Goal: Task Accomplishment & Management: Use online tool/utility

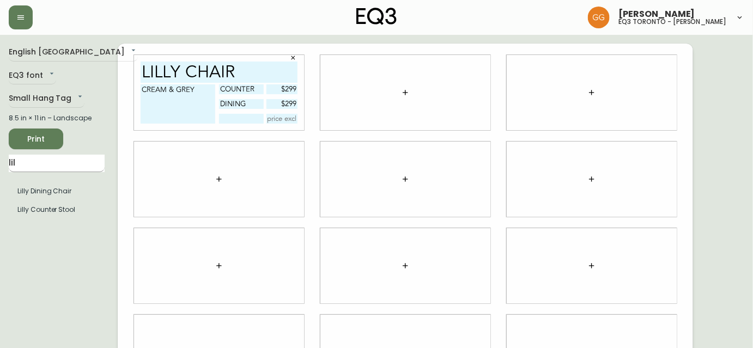
click at [41, 167] on input "lil" at bounding box center [57, 163] width 96 height 17
click at [388, 102] on div at bounding box center [405, 92] width 170 height 75
click at [404, 95] on icon "button" at bounding box center [405, 92] width 9 height 9
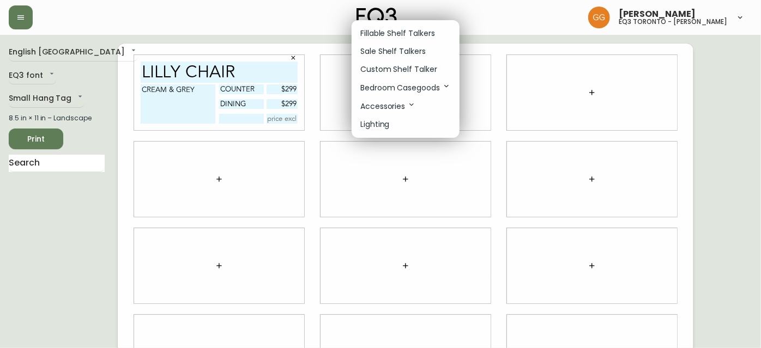
click at [393, 48] on p "Sale Shelf Talkers" at bounding box center [392, 51] width 65 height 11
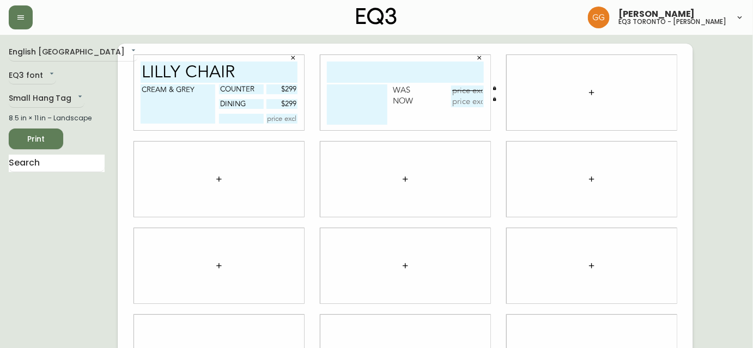
click at [395, 74] on input "text" at bounding box center [405, 72] width 157 height 21
type input "largo throw"
click at [333, 93] on textarea at bounding box center [357, 104] width 60 height 40
type textarea "b"
type textarea "BLACK & WHITE, MUSTARD"
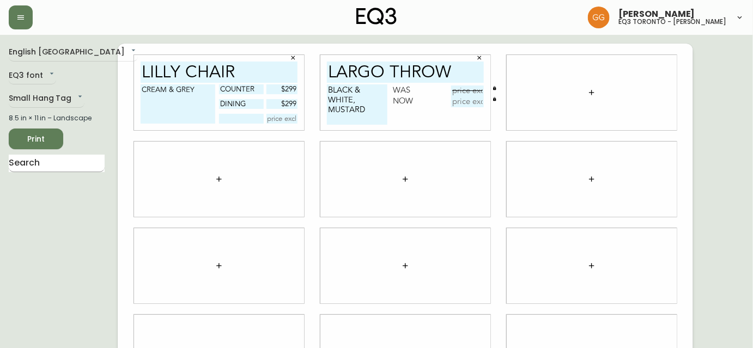
click at [96, 166] on input "text" at bounding box center [57, 163] width 96 height 17
type input "LARGO"
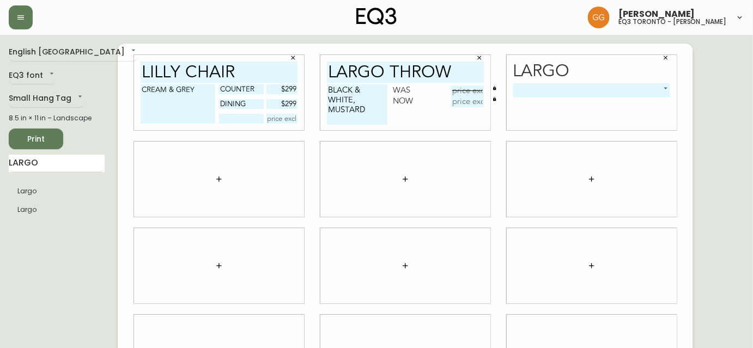
click at [591, 84] on body "Grabielle Graham eq3 toronto - hanna English Canada en_CA EQ3 font EQ3 Small Ha…" at bounding box center [376, 244] width 753 height 488
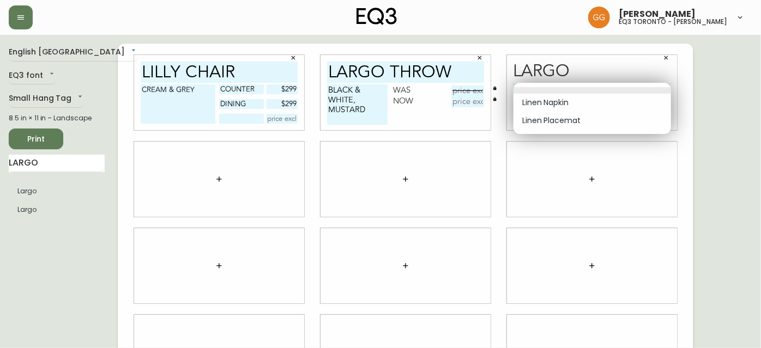
click at [668, 62] on div at bounding box center [380, 174] width 761 height 348
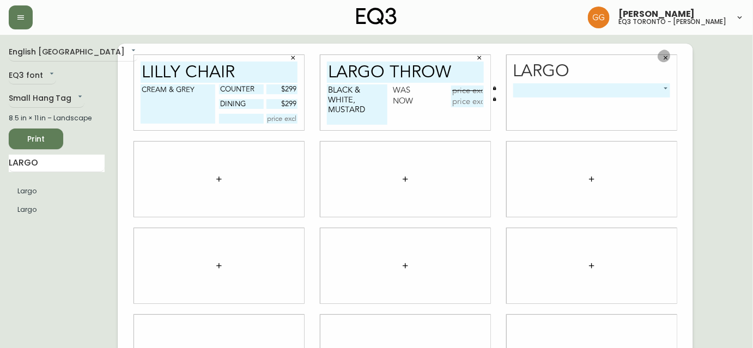
click at [670, 55] on button "button" at bounding box center [666, 58] width 16 height 16
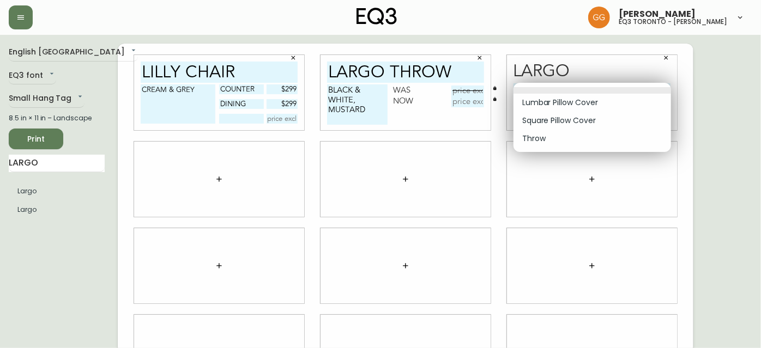
click at [574, 88] on body "Grabielle Graham eq3 toronto - hanna English Canada en_CA EQ3 font EQ3 Small Ha…" at bounding box center [380, 244] width 761 height 488
click at [571, 137] on li "Throw" at bounding box center [591, 139] width 157 height 18
type input "2"
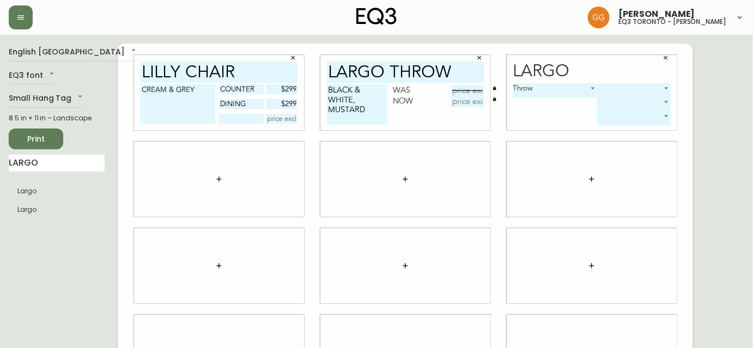
click at [615, 85] on body "Grabielle Graham eq3 toronto - hanna English Canada en_CA EQ3 font EQ3 Small Ha…" at bounding box center [376, 244] width 753 height 488
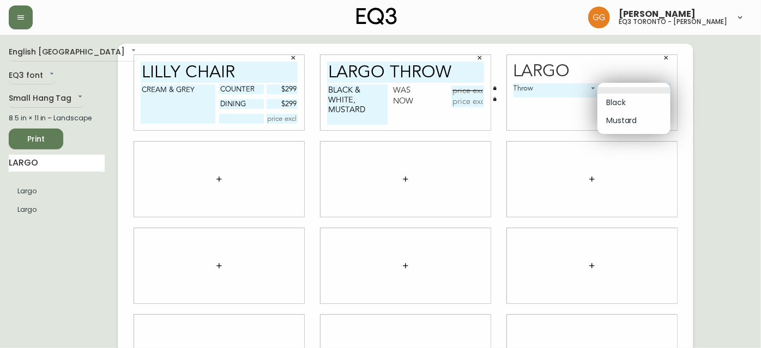
click at [624, 106] on li "Black" at bounding box center [633, 103] width 73 height 18
type input "0"
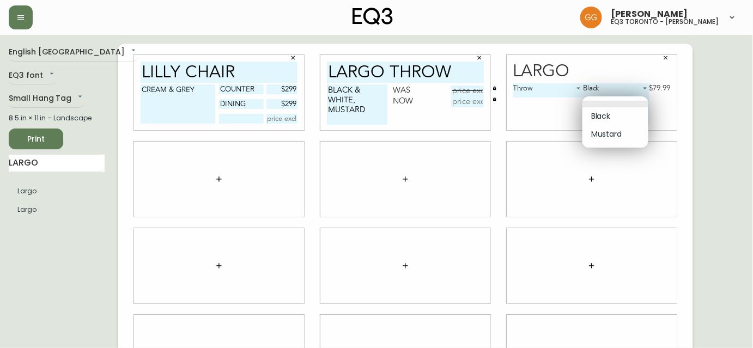
click at [637, 102] on body "Grabielle Graham eq3 toronto - hanna English Canada en_CA EQ3 font EQ3 Small Ha…" at bounding box center [376, 244] width 753 height 488
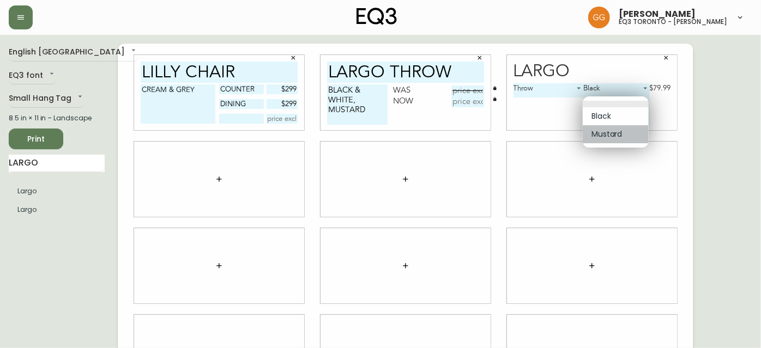
click at [639, 130] on li "Mustard" at bounding box center [615, 134] width 66 height 18
type input "1"
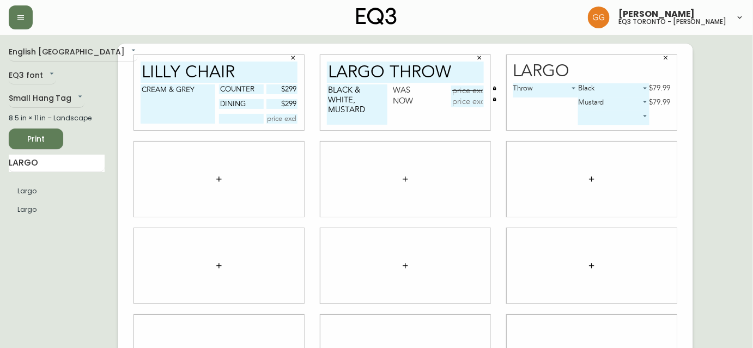
click at [465, 91] on input "text" at bounding box center [467, 91] width 33 height 11
type input "$79.99"
click at [736, 155] on div "English Canada en_CA EQ3 font EQ3 Small Hang Tag small 8.5 in × 11 in – Landsca…" at bounding box center [377, 266] width 736 height 445
click at [478, 102] on input "text" at bounding box center [467, 101] width 33 height 11
type input "$39.95"
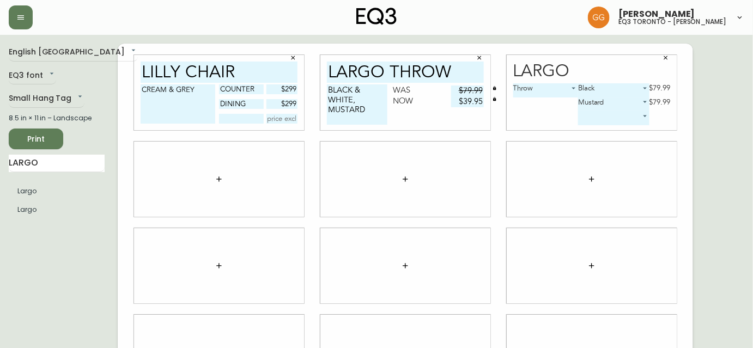
click at [669, 57] on icon "button" at bounding box center [666, 57] width 7 height 7
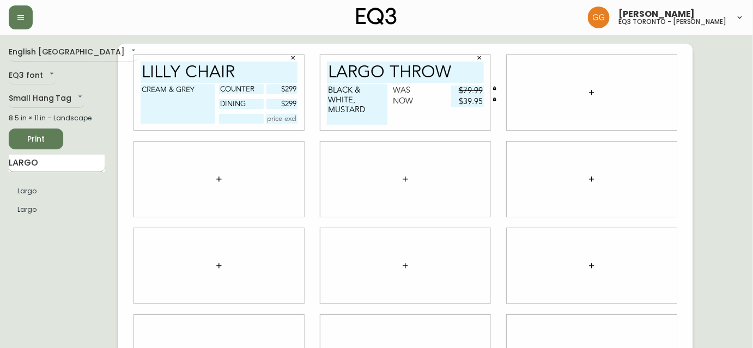
click at [59, 162] on input "LARGO" at bounding box center [57, 163] width 96 height 17
type input "BASEL"
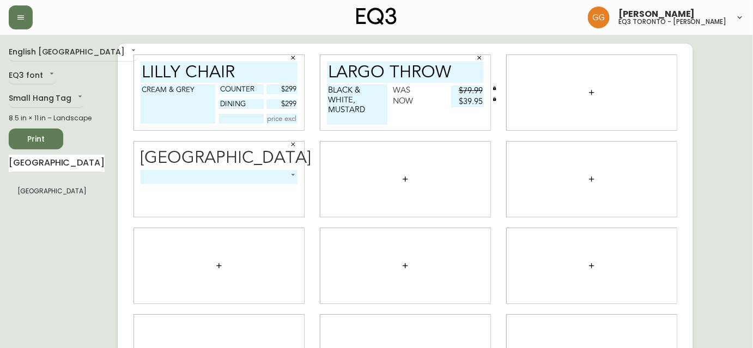
click at [209, 175] on body "Grabielle Graham eq3 toronto - hanna English Canada en_CA EQ3 font EQ3 Small Ha…" at bounding box center [376, 244] width 753 height 488
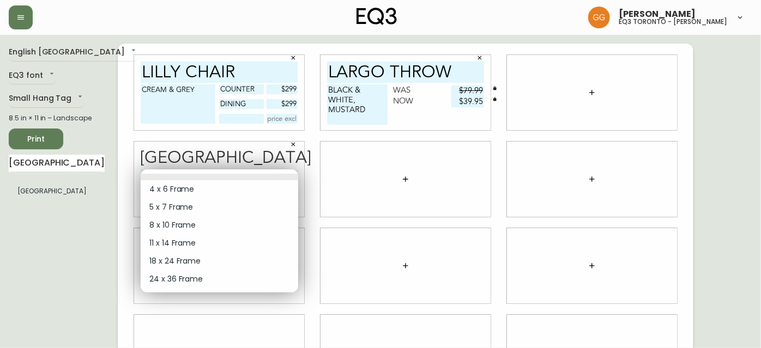
click at [192, 256] on li "18 x 24 Frame" at bounding box center [219, 261] width 157 height 18
type input "4"
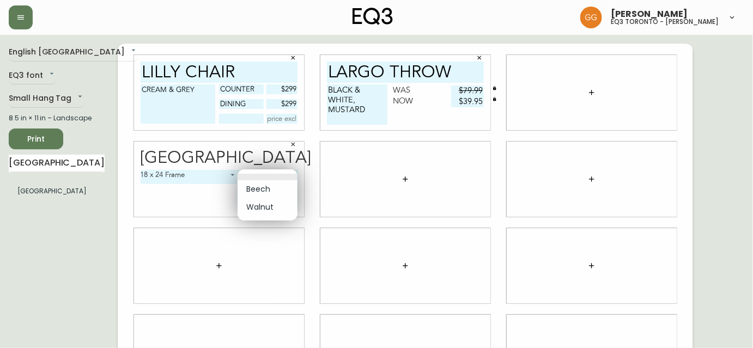
click at [285, 176] on body "Grabielle Graham eq3 toronto - hanna English Canada en_CA EQ3 font EQ3 Small Ha…" at bounding box center [376, 244] width 753 height 488
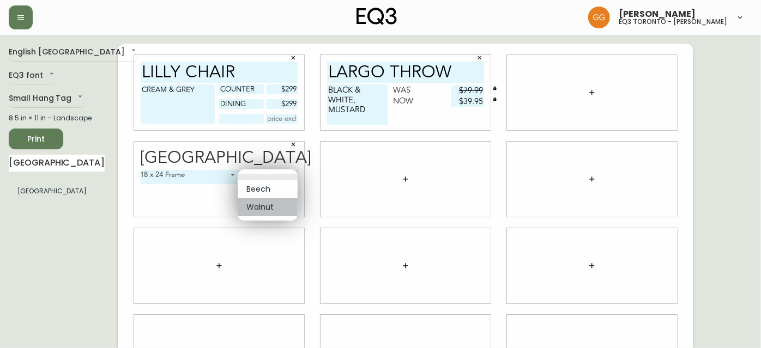
click at [277, 208] on li "Walnut" at bounding box center [268, 207] width 60 height 18
type input "1"
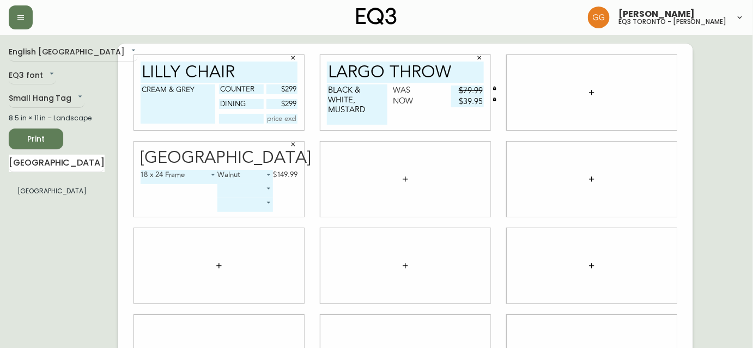
click at [598, 97] on button "button" at bounding box center [592, 93] width 22 height 22
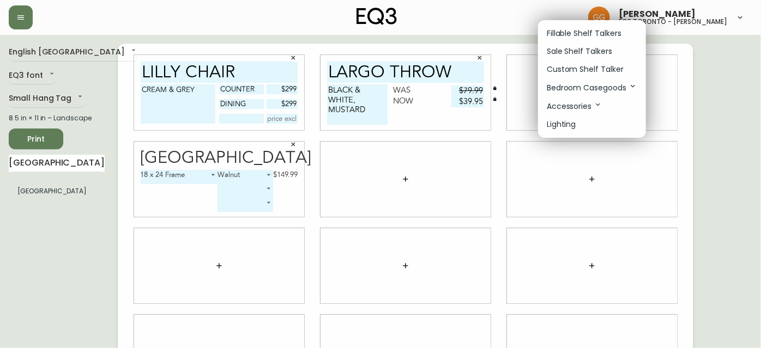
click at [584, 71] on p "Custom Shelf Talker" at bounding box center [585, 69] width 77 height 11
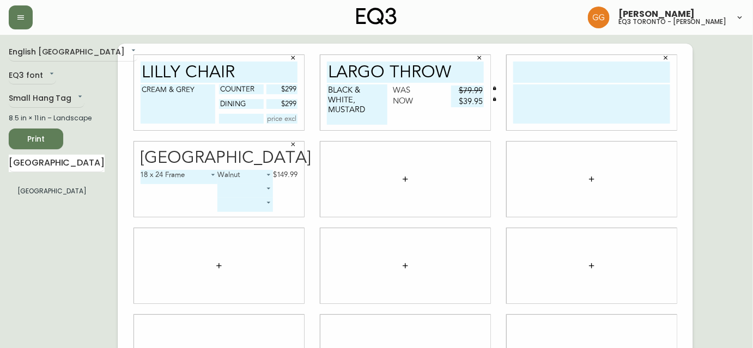
click at [584, 71] on input "text" at bounding box center [591, 72] width 157 height 21
click at [667, 60] on icon "button" at bounding box center [666, 57] width 7 height 7
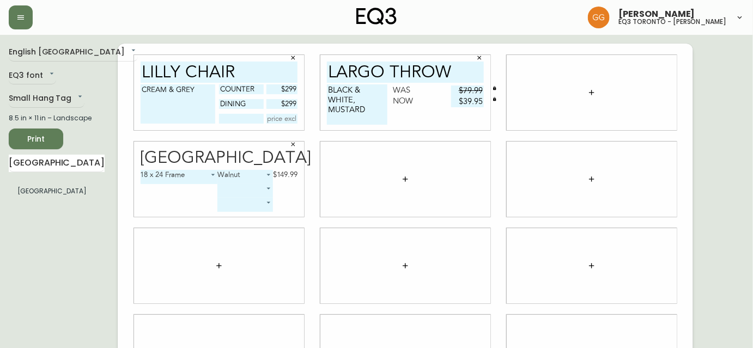
click at [597, 95] on button "button" at bounding box center [592, 93] width 22 height 22
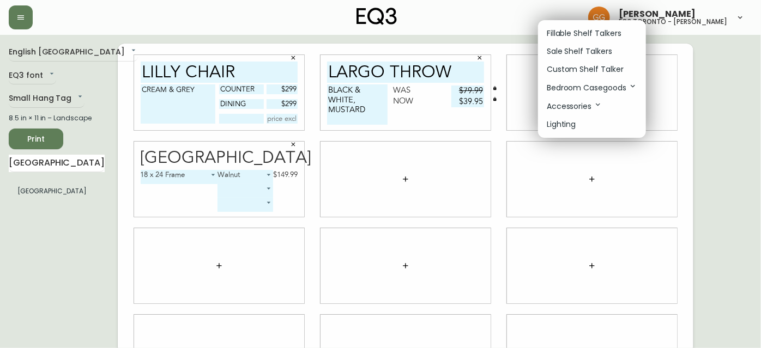
click at [575, 56] on p "Sale Shelf Talkers" at bounding box center [579, 51] width 65 height 11
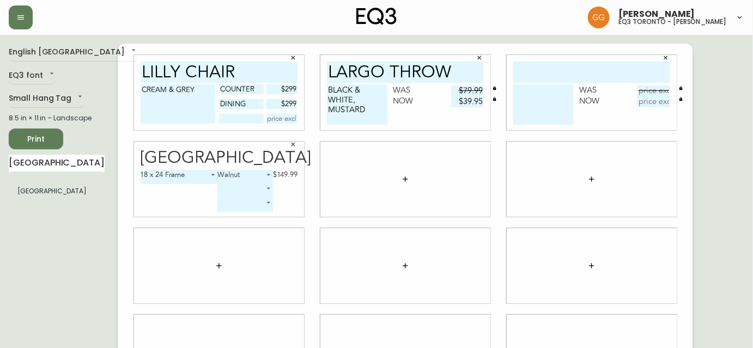
click at [572, 80] on input "text" at bounding box center [591, 72] width 157 height 21
type input "BASEL FRAME"
click at [534, 99] on textarea at bounding box center [543, 104] width 60 height 40
click at [563, 120] on textarea "Walnut 18x24 *some scratching" at bounding box center [543, 104] width 60 height 40
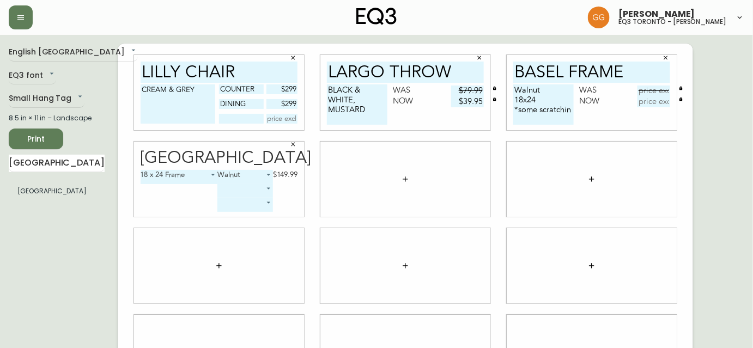
scroll to position [0, 0]
click at [520, 111] on textarea "Walnut 18x24 *scratched" at bounding box center [543, 104] width 60 height 40
type textarea "Walnut 18x24 *Scratched"
click at [502, 171] on div at bounding box center [592, 179] width 186 height 87
click at [652, 93] on input "text" at bounding box center [654, 91] width 33 height 11
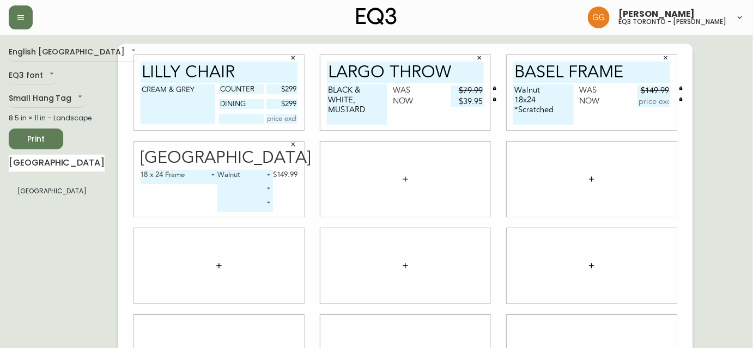
type input "$149.99"
click at [380, 174] on div at bounding box center [405, 179] width 170 height 75
click at [454, 184] on div at bounding box center [405, 179] width 170 height 75
click at [660, 104] on input "text" at bounding box center [654, 101] width 33 height 11
type input "$105"
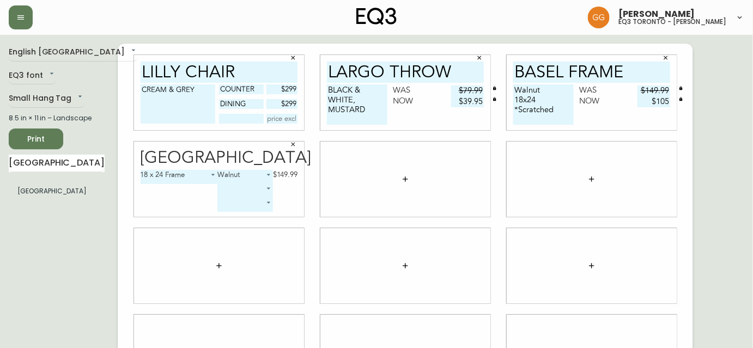
click at [493, 146] on div at bounding box center [405, 179] width 186 height 87
click at [293, 142] on icon "button" at bounding box center [293, 144] width 7 height 7
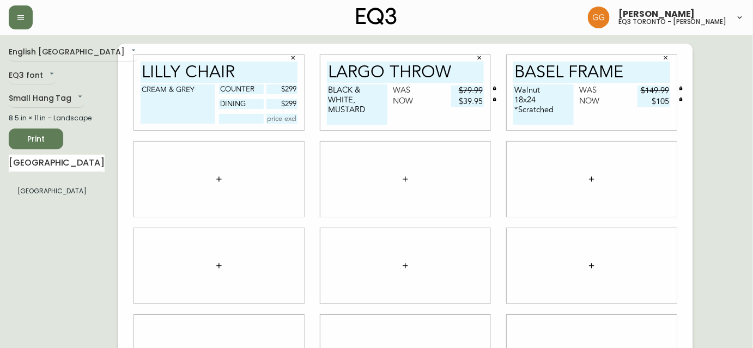
click at [211, 183] on button "button" at bounding box center [219, 179] width 22 height 22
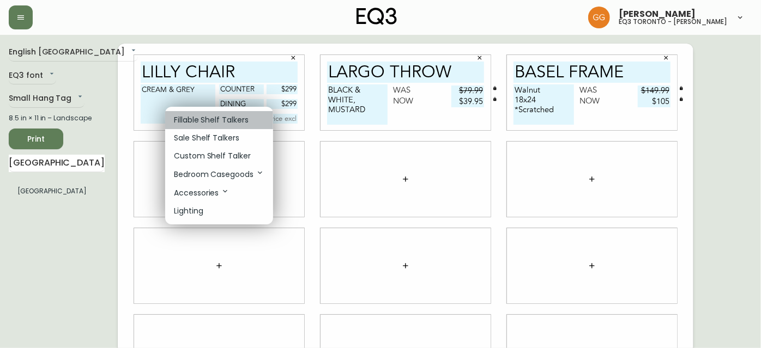
click at [212, 116] on p "Fillable Shelf Talkers" at bounding box center [211, 119] width 75 height 11
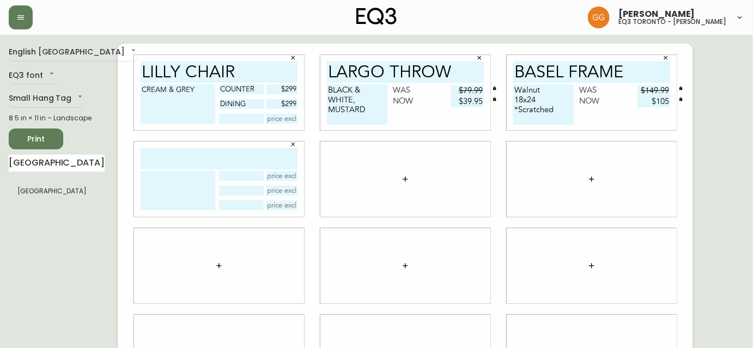
click at [186, 159] on input "text" at bounding box center [219, 158] width 157 height 21
click at [294, 144] on icon "button" at bounding box center [293, 144] width 7 height 7
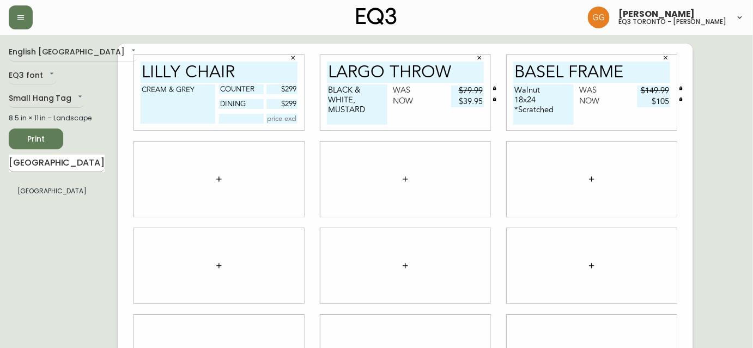
click at [46, 161] on input "BASEL" at bounding box center [57, 163] width 96 height 17
type input "lena"
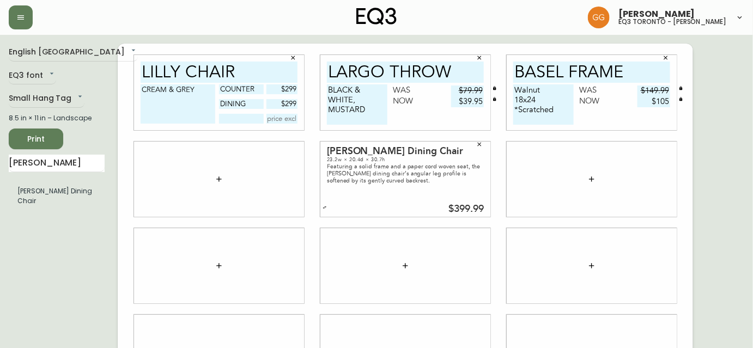
click at [222, 178] on icon "button" at bounding box center [219, 179] width 9 height 9
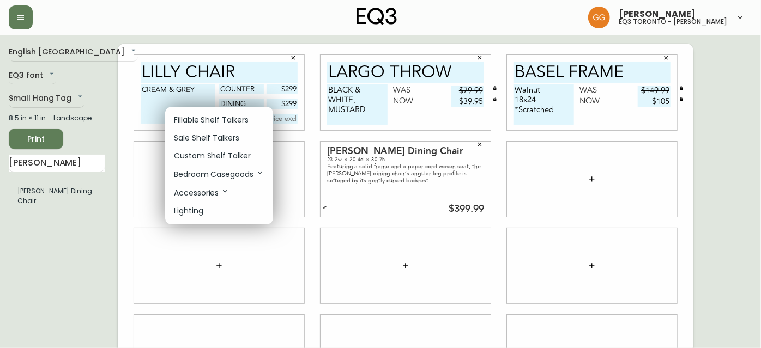
click at [203, 117] on p "Fillable Shelf Talkers" at bounding box center [211, 119] width 75 height 11
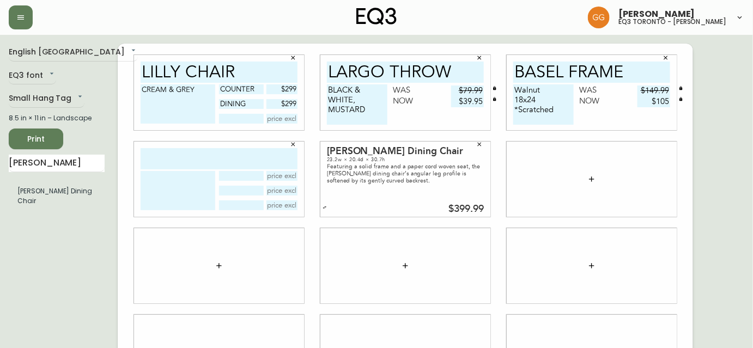
click at [204, 155] on input "text" at bounding box center [219, 158] width 157 height 21
type input "lena chair"
click at [177, 179] on textarea at bounding box center [178, 190] width 75 height 39
type textarea "B"
type textarea "BLACK & OAK"
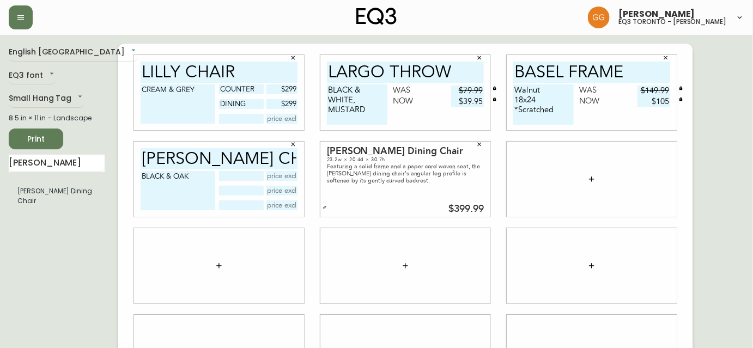
click at [286, 175] on input "text" at bounding box center [282, 176] width 32 height 10
type input "$399.99"
click at [480, 137] on button "button" at bounding box center [479, 144] width 16 height 16
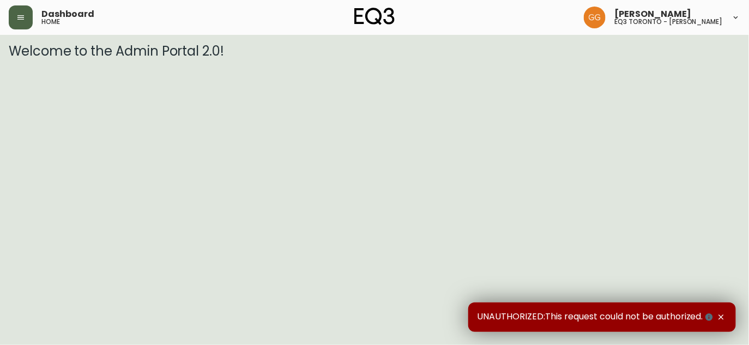
click at [16, 20] on icon "button" at bounding box center [20, 17] width 9 height 9
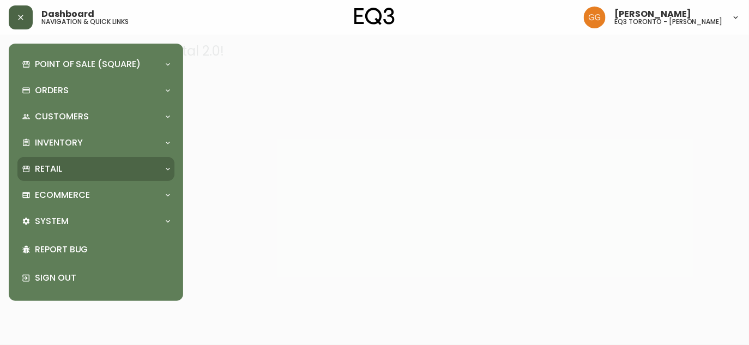
click at [51, 177] on div "Retail" at bounding box center [95, 169] width 157 height 24
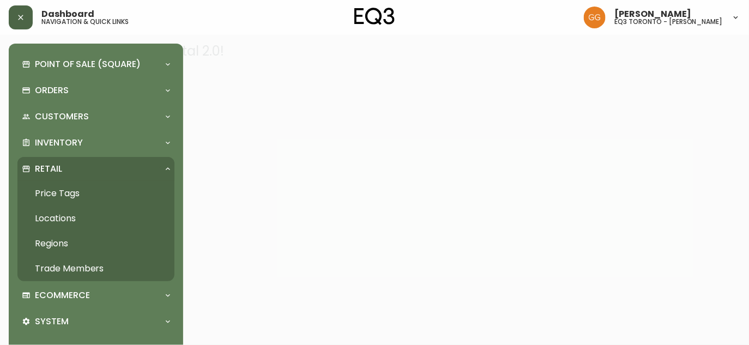
click at [87, 195] on link "Price Tags" at bounding box center [95, 193] width 157 height 25
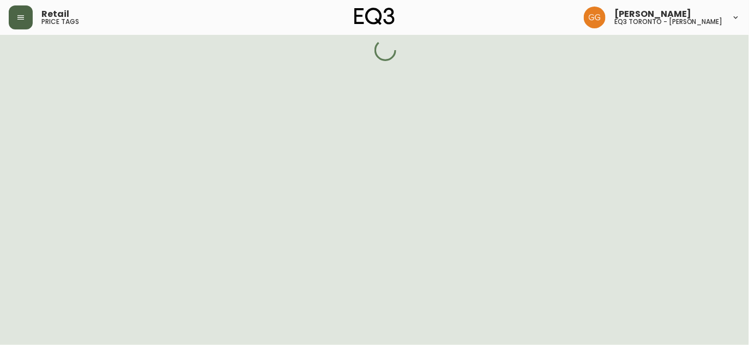
click at [25, 22] on button "button" at bounding box center [21, 17] width 24 height 24
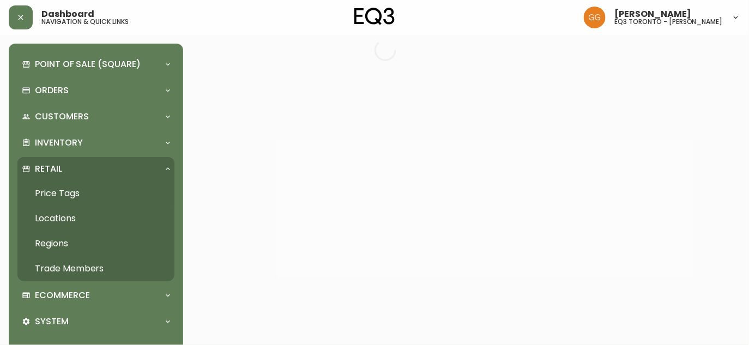
click at [56, 165] on p "Retail" at bounding box center [48, 169] width 27 height 12
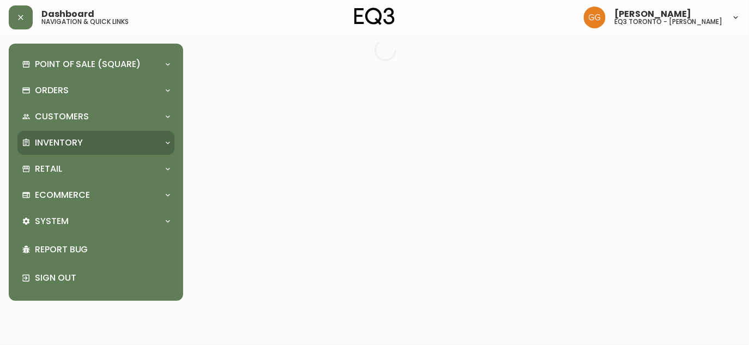
click at [56, 151] on div "Inventory" at bounding box center [95, 143] width 157 height 24
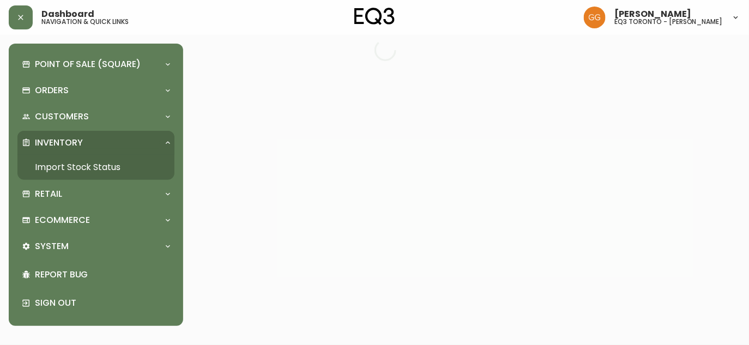
click at [59, 171] on link "Import Stock Status" at bounding box center [95, 167] width 157 height 25
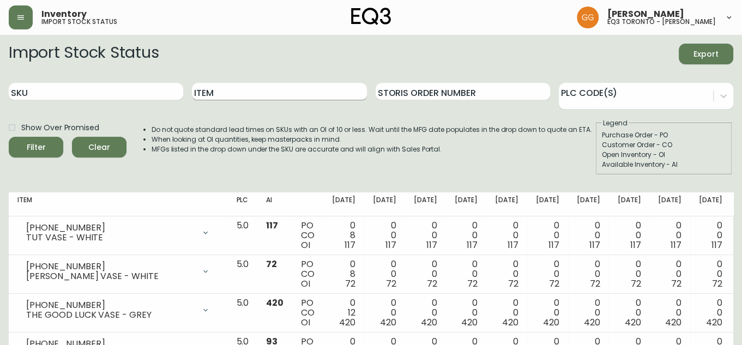
click at [237, 94] on input "Item" at bounding box center [279, 91] width 174 height 17
type input "sienna"
click at [9, 137] on button "Filter" at bounding box center [36, 147] width 54 height 21
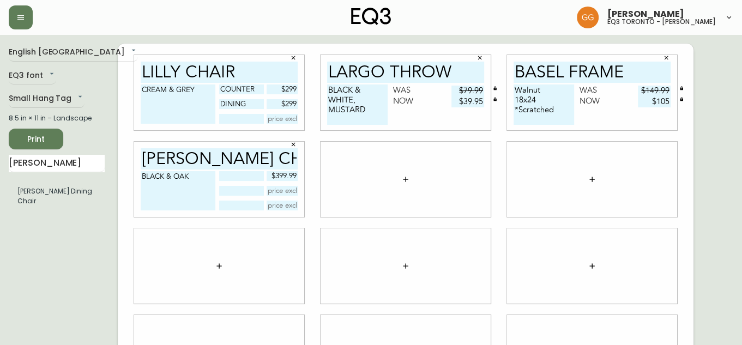
click at [55, 132] on button "Print" at bounding box center [36, 139] width 54 height 21
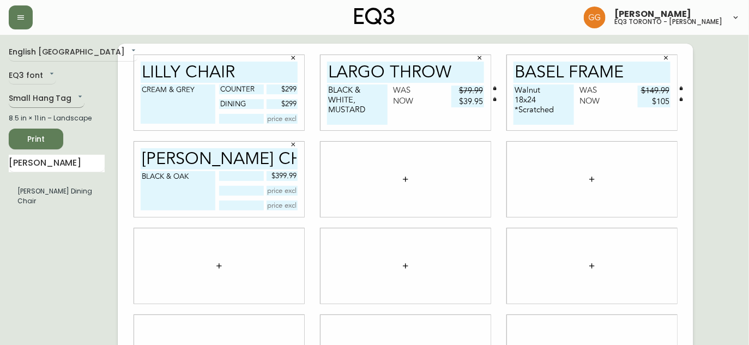
click at [81, 101] on body "Grabielle Graham eq3 toronto - hanna English Canada en_CA EQ3 font EQ3 Small Ha…" at bounding box center [374, 244] width 749 height 488
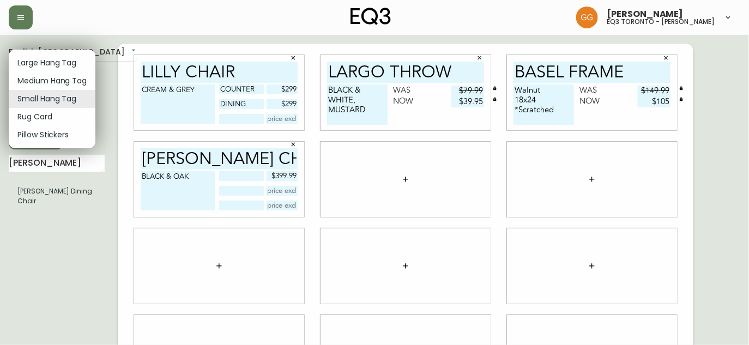
click at [62, 63] on li "Large Hang Tag" at bounding box center [52, 63] width 87 height 18
type input "large"
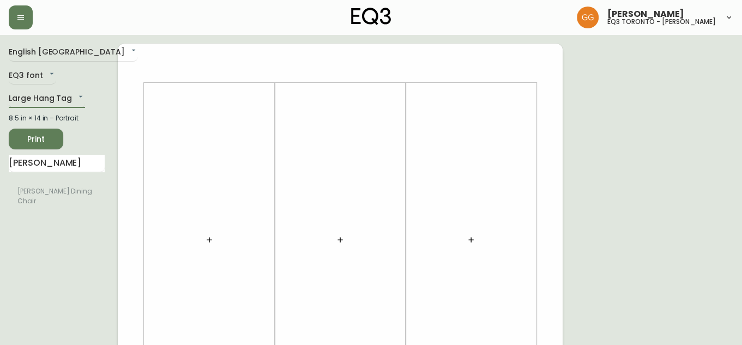
click at [196, 236] on div at bounding box center [209, 239] width 118 height 303
click at [206, 239] on icon "button" at bounding box center [209, 239] width 9 height 9
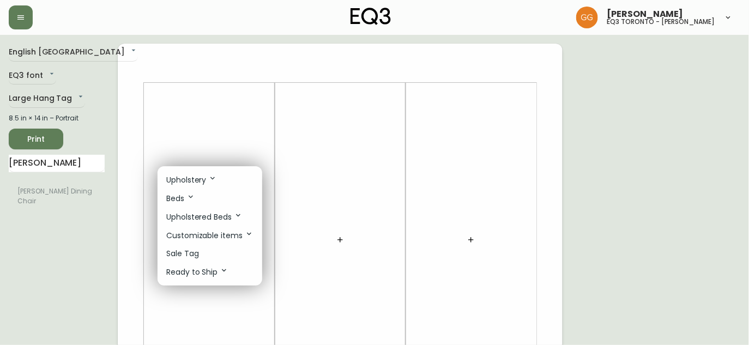
click at [211, 258] on li "Sale Tag" at bounding box center [209, 254] width 105 height 18
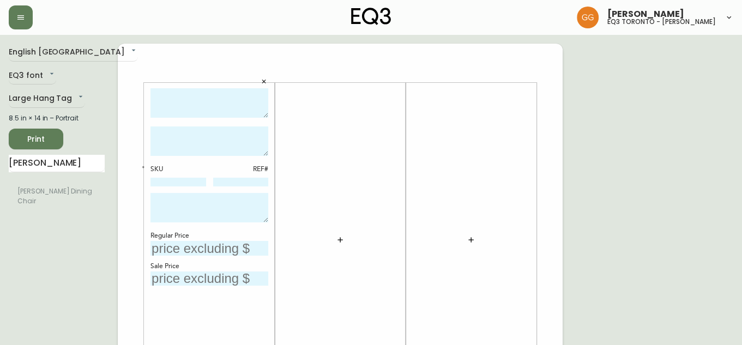
click at [338, 239] on icon "button" at bounding box center [339, 239] width 5 height 5
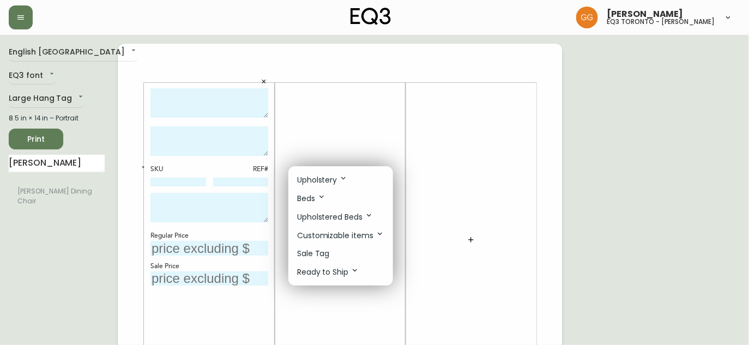
click at [327, 251] on p "Sale Tag" at bounding box center [313, 253] width 33 height 11
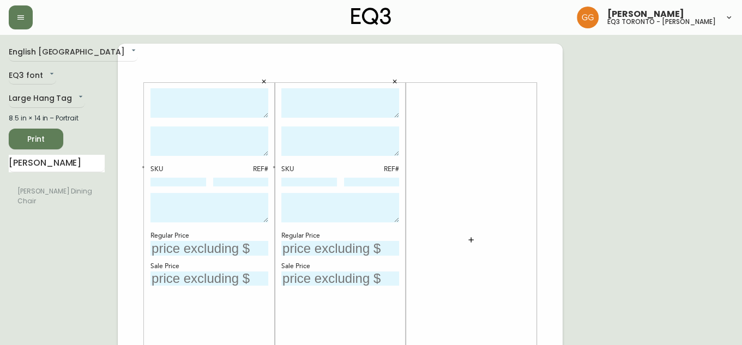
click at [465, 237] on button "button" at bounding box center [471, 240] width 22 height 22
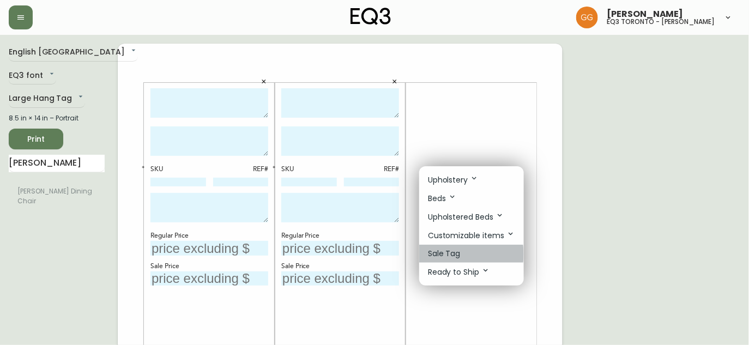
click at [454, 255] on p "Sale Tag" at bounding box center [444, 253] width 33 height 11
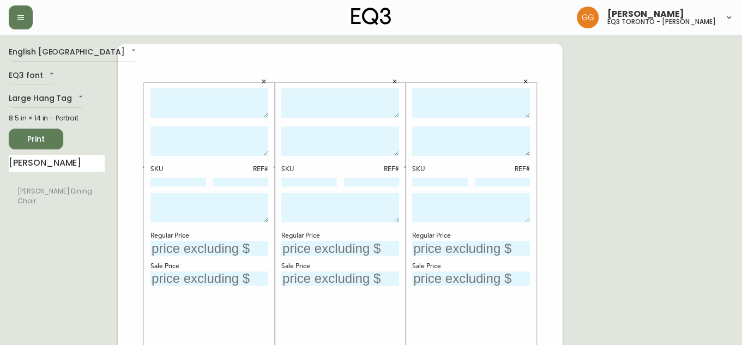
click at [187, 107] on textarea at bounding box center [209, 103] width 118 height 30
type textarea "KACIA DINETTE"
click at [213, 138] on textarea at bounding box center [209, 140] width 118 height 29
type textarea "Round Black"
click at [229, 241] on input "text" at bounding box center [209, 248] width 118 height 15
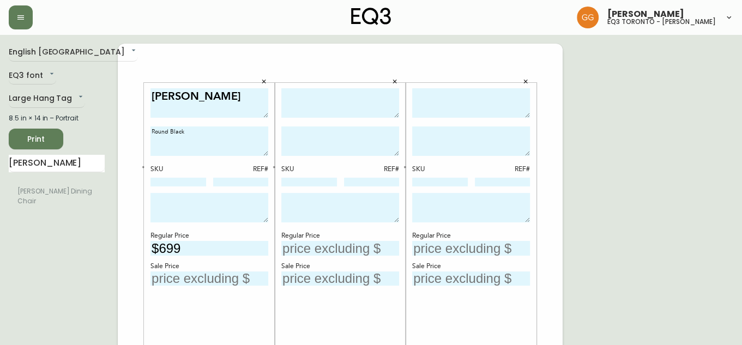
type input "$699"
click at [188, 274] on input "text" at bounding box center [209, 278] width 118 height 15
type input "$349.50"
click at [311, 101] on textarea at bounding box center [340, 103] width 118 height 30
type textarea "m"
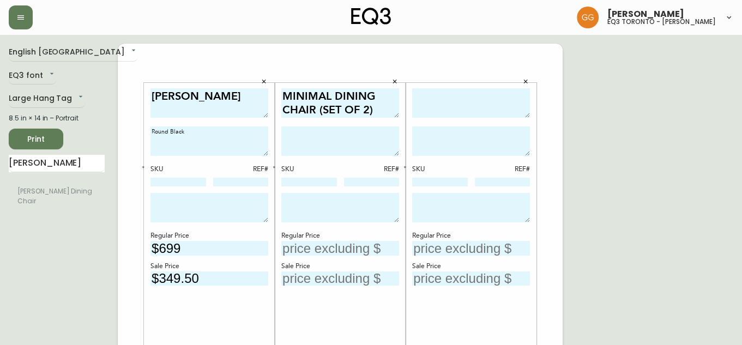
type textarea "MINIMAL DINING CHAIR (SET OF 2)"
click at [307, 137] on textarea at bounding box center [340, 140] width 118 height 29
type textarea "Light Grey"
click at [347, 166] on div "REF#" at bounding box center [372, 170] width 56 height 10
click at [456, 90] on textarea at bounding box center [471, 103] width 118 height 30
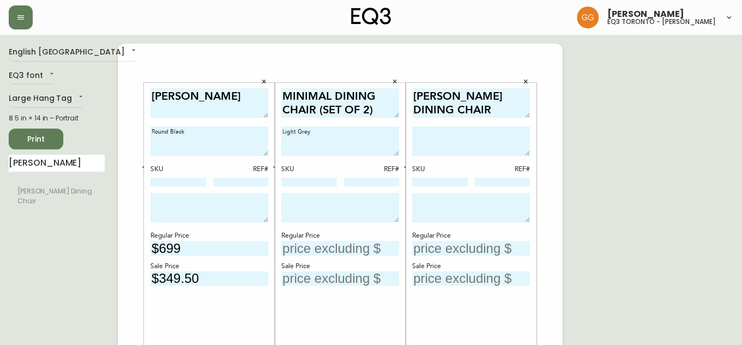
type textarea "NIXON DINING CHAIR"
click at [439, 134] on textarea at bounding box center [471, 140] width 118 height 29
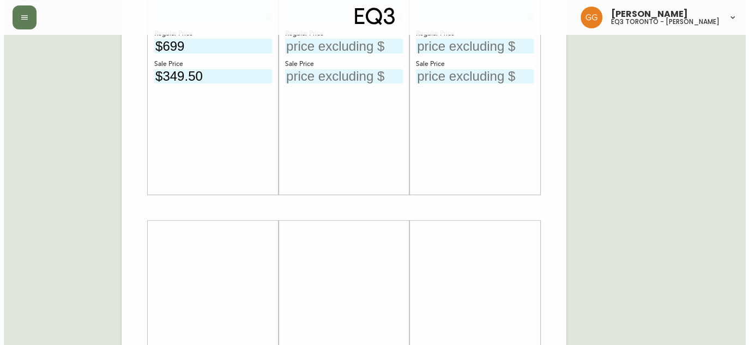
scroll to position [431, 0]
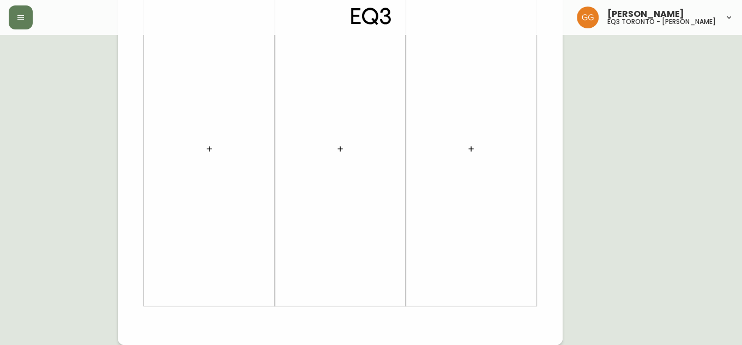
type textarea "Dark Grey"
click at [205, 149] on icon "button" at bounding box center [209, 148] width 9 height 9
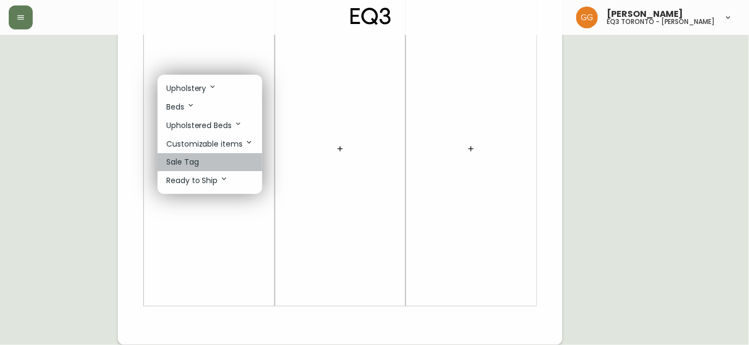
click at [213, 158] on li "Sale Tag" at bounding box center [209, 162] width 105 height 18
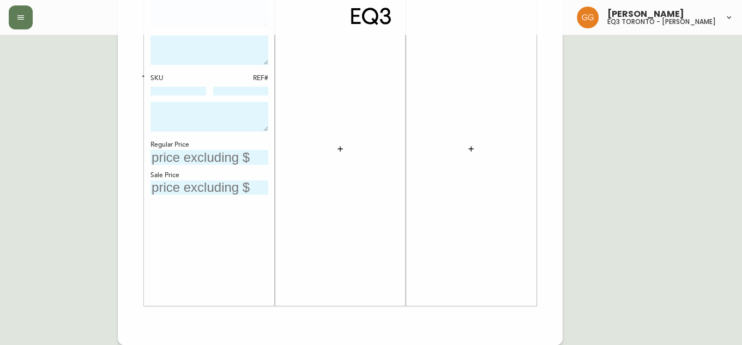
click at [349, 144] on button "button" at bounding box center [340, 149] width 22 height 22
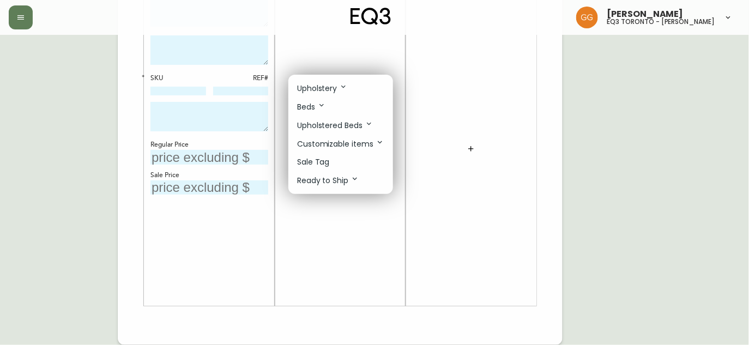
click at [331, 160] on li "Sale Tag" at bounding box center [340, 162] width 105 height 18
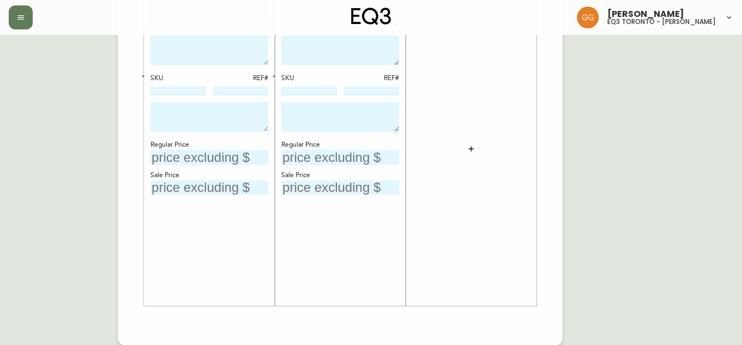
click at [459, 159] on div at bounding box center [471, 148] width 118 height 303
click at [467, 148] on icon "button" at bounding box center [470, 148] width 9 height 9
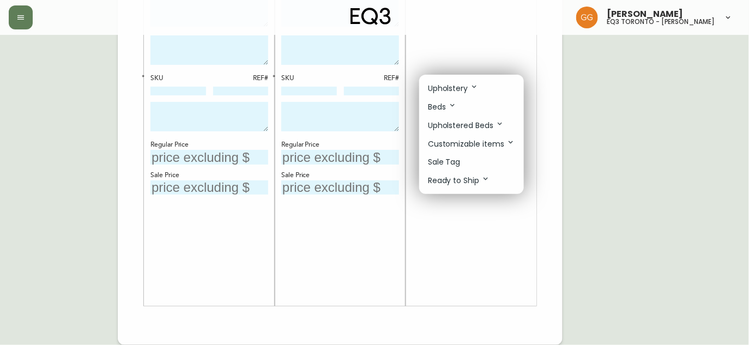
click at [452, 160] on p "Sale Tag" at bounding box center [444, 161] width 33 height 11
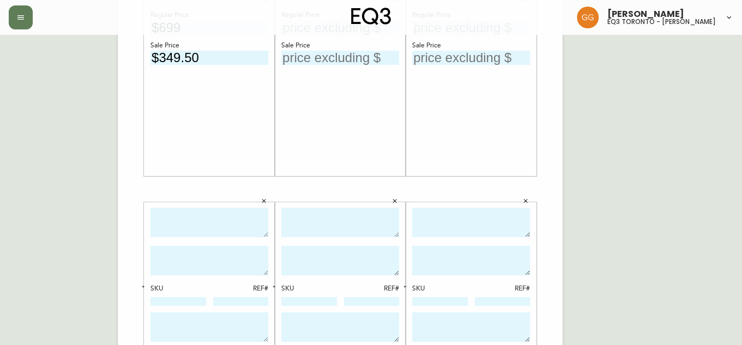
scroll to position [297, 0]
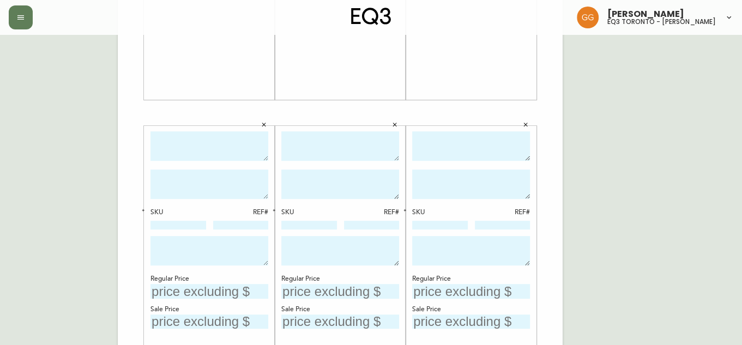
click at [156, 126] on div "SKU REF# Regular Price Sale Price" at bounding box center [209, 283] width 131 height 314
click at [164, 144] on textarea at bounding box center [209, 146] width 118 height 30
type textarea "V"
type textarea "NIXON DINING CHAIR"
click at [171, 193] on textarea at bounding box center [209, 183] width 118 height 29
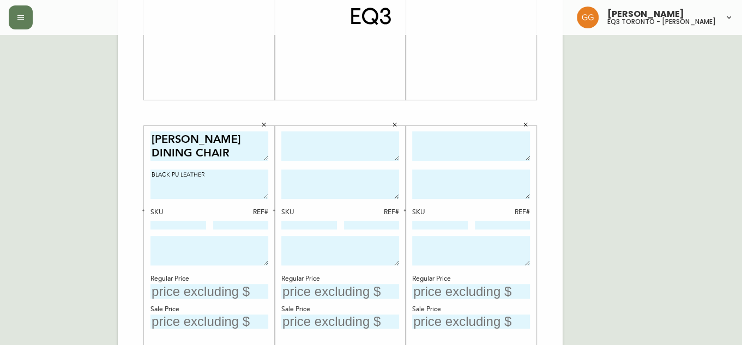
type textarea "BLACK PU LEATHER"
click at [301, 139] on textarea at bounding box center [340, 146] width 118 height 30
type textarea "NIXON DINING CHAIR"
click at [334, 193] on textarea at bounding box center [340, 183] width 118 height 29
type textarea "BROWN PU LEATHER"
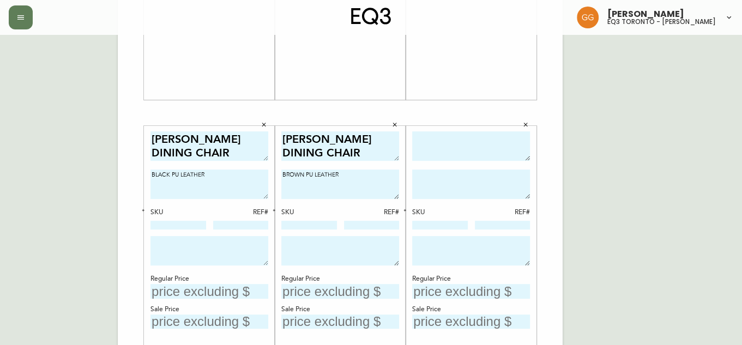
click at [459, 143] on textarea at bounding box center [471, 146] width 118 height 30
type textarea "FRANK DINING CHAIR"
click at [459, 285] on input "text" at bounding box center [471, 291] width 118 height 15
type input "$399"
click at [363, 281] on div "Regular Price" at bounding box center [340, 279] width 118 height 10
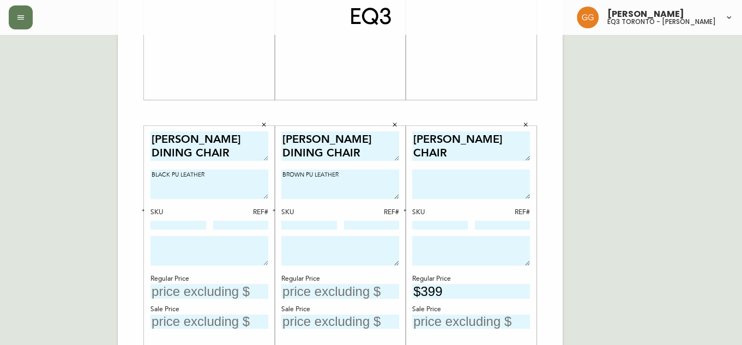
click at [338, 286] on input "text" at bounding box center [340, 291] width 118 height 15
type input "$499"
click at [203, 284] on input "text" at bounding box center [209, 291] width 118 height 15
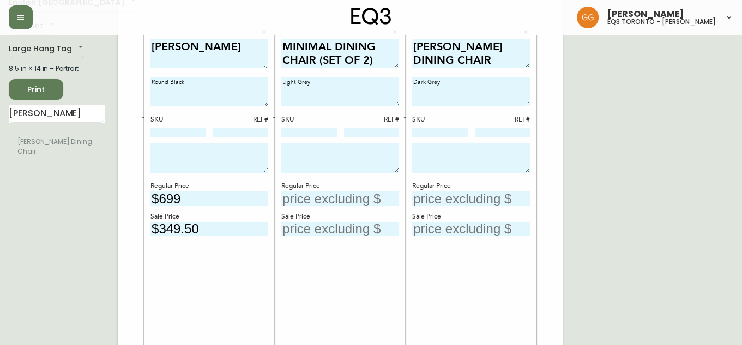
scroll to position [0, 0]
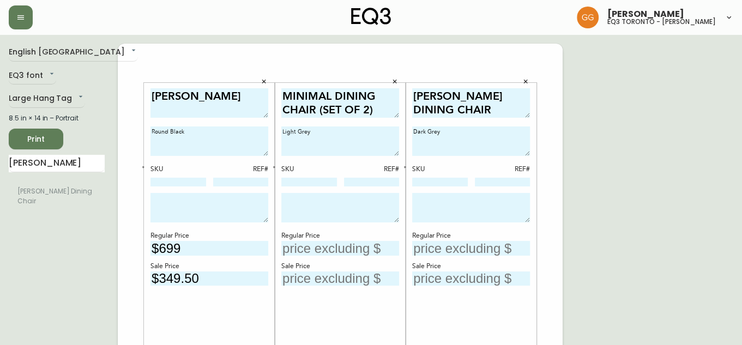
type input "$499"
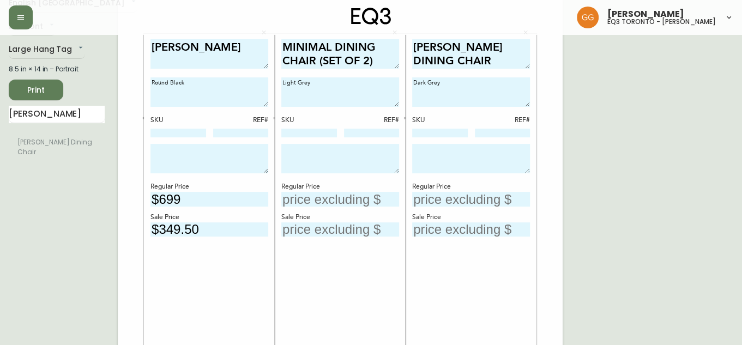
scroll to position [49, 0]
click at [469, 198] on input "text" at bounding box center [471, 199] width 118 height 15
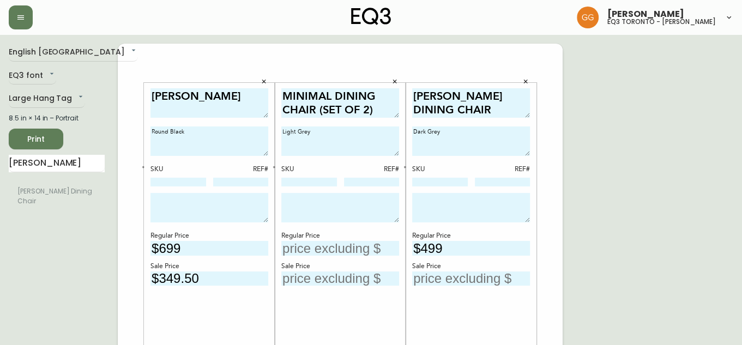
type input "$499"
click at [337, 245] on input "text" at bounding box center [340, 248] width 118 height 15
type input "$699"
click at [357, 319] on div "MINIMAL DINING CHAIR (SET OF 2) Light Grey SKU REF# Regular Price $699 Sale Pri…" at bounding box center [340, 239] width 118 height 303
click at [332, 276] on input "text" at bounding box center [340, 278] width 118 height 15
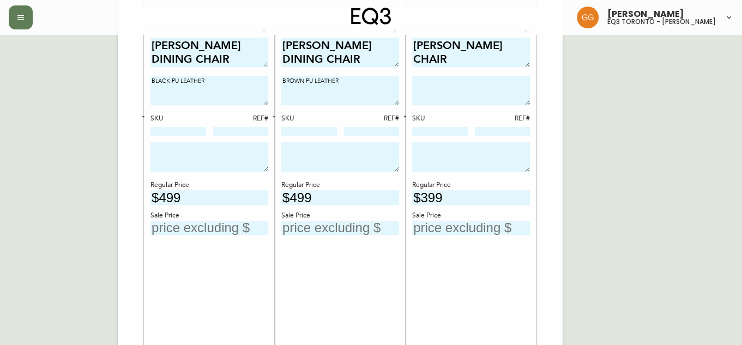
scroll to position [431, 0]
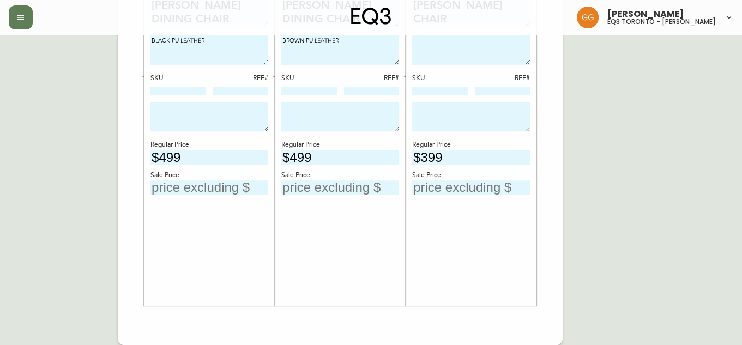
type input "$349.50"
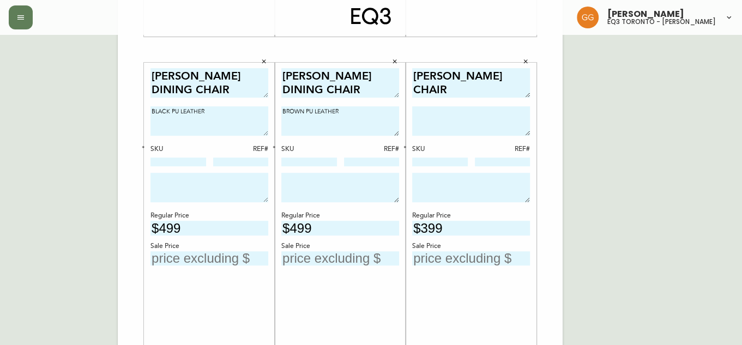
scroll to position [396, 0]
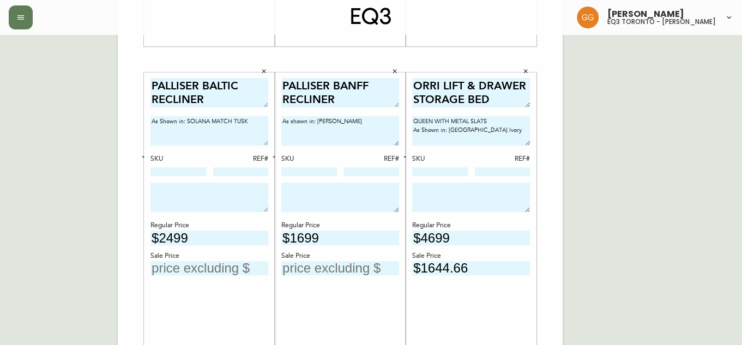
scroll to position [297, 0]
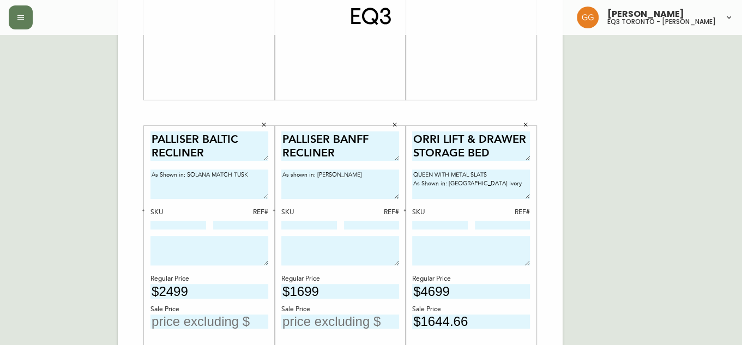
click at [222, 319] on input "text" at bounding box center [209, 321] width 118 height 15
type input "$1249.50"
click at [325, 319] on input "text" at bounding box center [340, 321] width 118 height 15
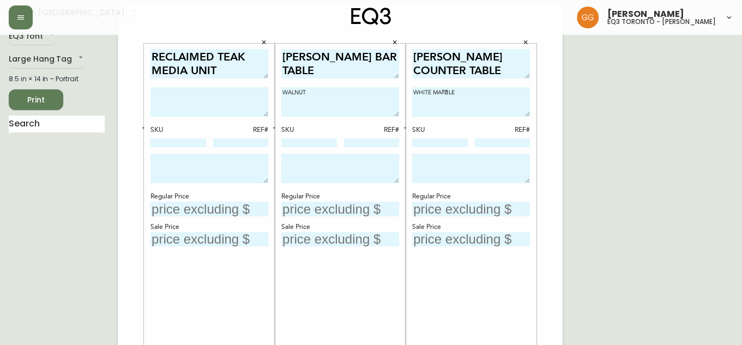
scroll to position [0, 0]
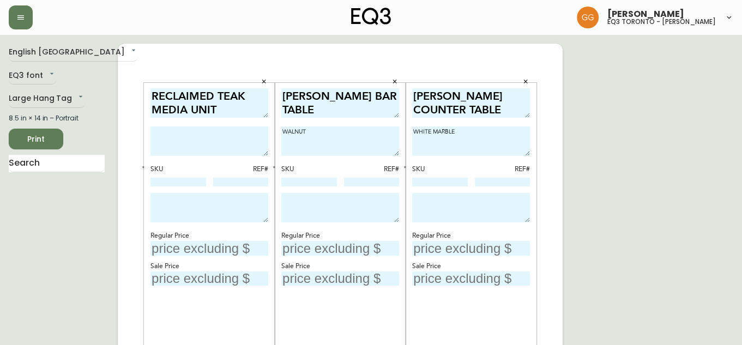
type input "$849.50"
click at [214, 245] on input "text" at bounding box center [209, 248] width 118 height 15
type input "$1499"
click at [246, 271] on input "text" at bounding box center [209, 278] width 118 height 15
type input "$749.50"
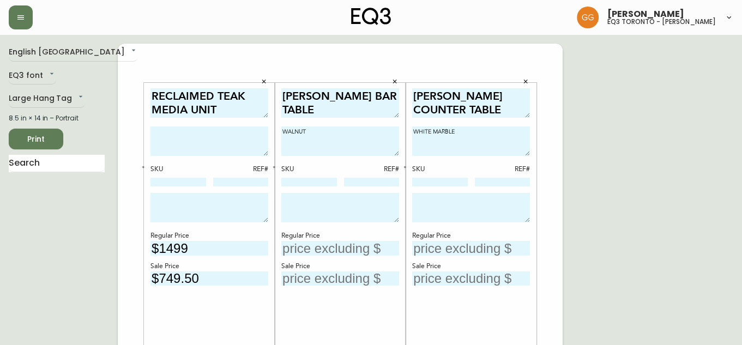
click at [364, 251] on input "text" at bounding box center [340, 248] width 118 height 15
type input "$1399"
click at [346, 273] on input "text" at bounding box center [340, 278] width 118 height 15
type input "$699.50"
click at [473, 247] on input "text" at bounding box center [471, 248] width 118 height 15
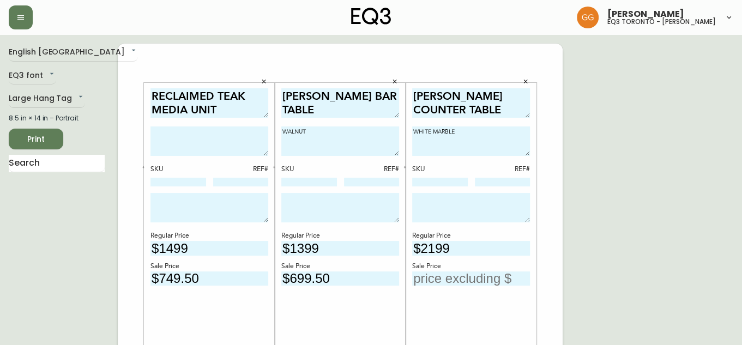
type input "$2199"
click at [463, 281] on input "text" at bounding box center [471, 278] width 118 height 15
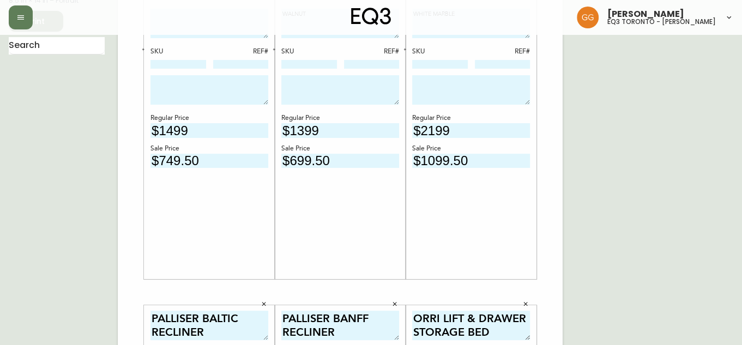
scroll to position [35, 0]
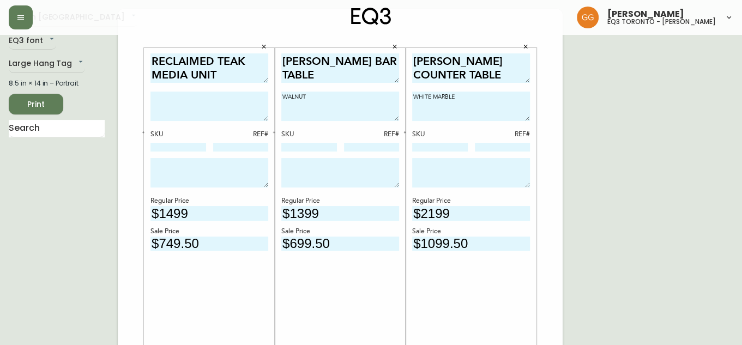
type input "$1099.50"
click at [490, 263] on div "KENDALL COUNTER TABLE WHITE MARBLE SKU REF# Regular Price $2199 Sale Price $109…" at bounding box center [471, 204] width 118 height 303
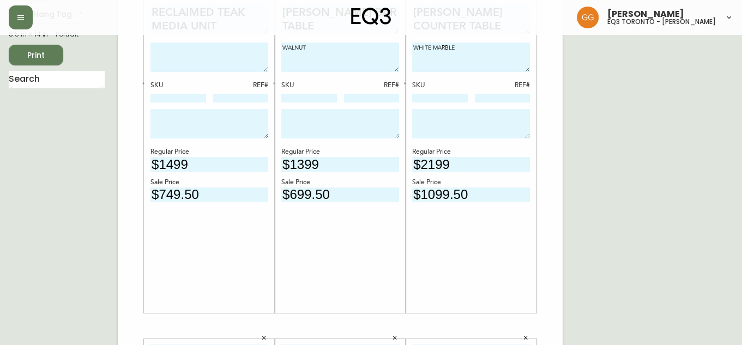
scroll to position [0, 0]
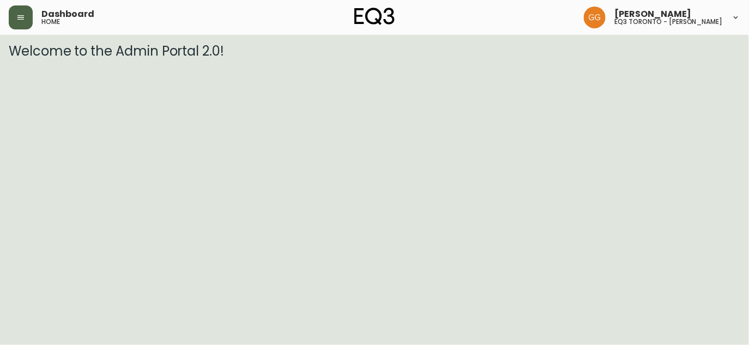
click at [22, 22] on button "button" at bounding box center [21, 17] width 24 height 24
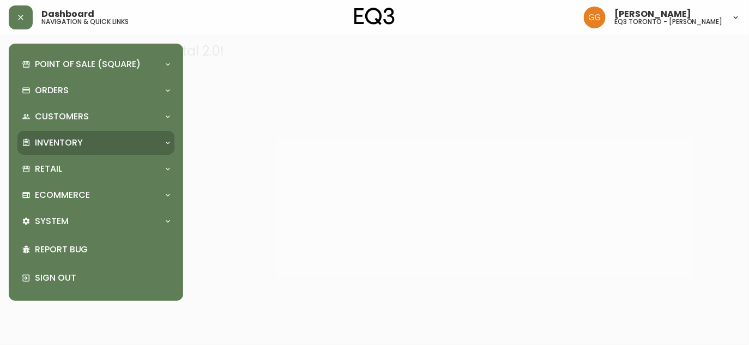
click at [76, 149] on div "Inventory" at bounding box center [95, 143] width 157 height 24
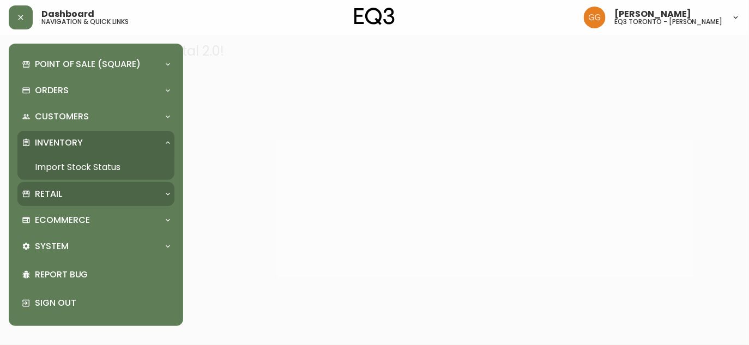
click at [51, 196] on p "Retail" at bounding box center [48, 194] width 27 height 12
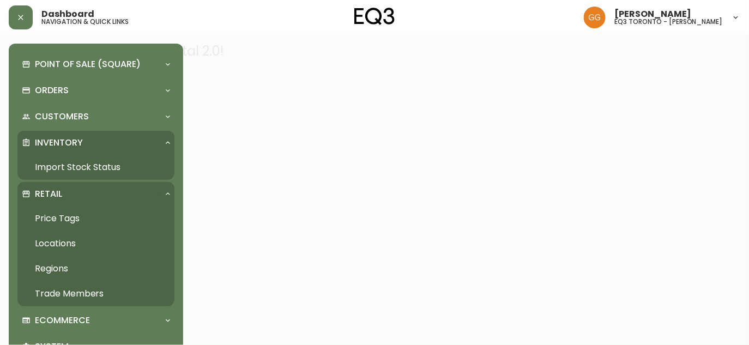
click at [56, 216] on link "Price Tags" at bounding box center [95, 218] width 157 height 25
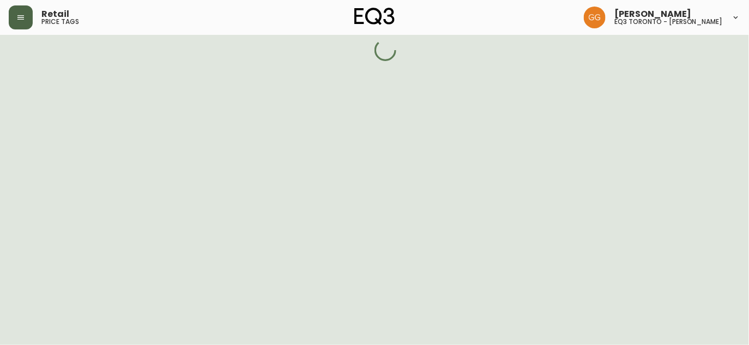
click at [21, 16] on icon "button" at bounding box center [20, 17] width 9 height 9
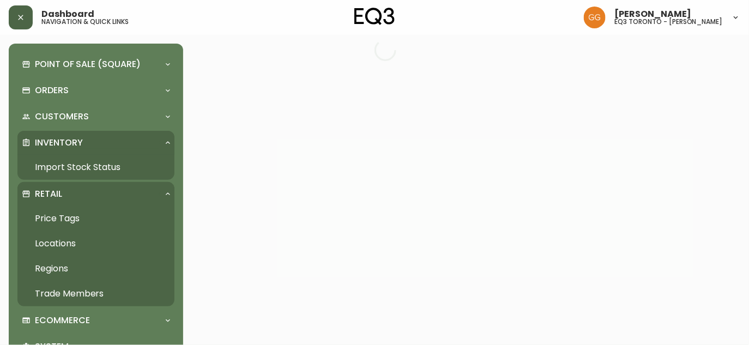
click at [97, 223] on link "Price Tags" at bounding box center [95, 218] width 157 height 25
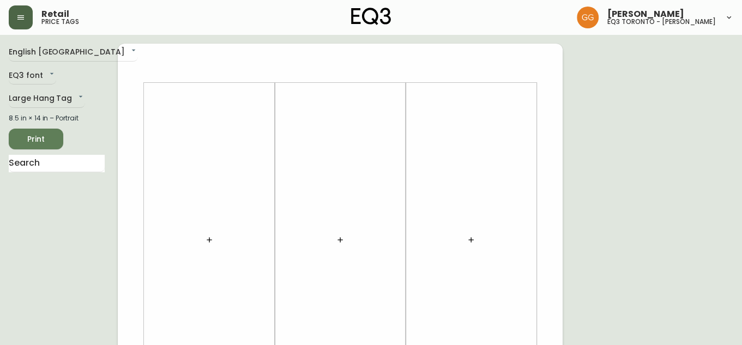
click at [207, 239] on icon "button" at bounding box center [209, 239] width 5 height 5
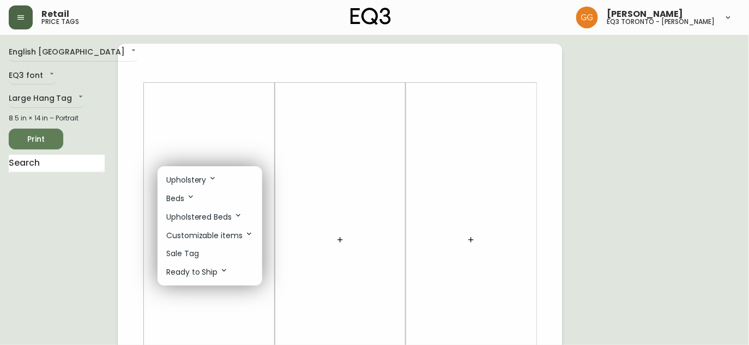
click at [201, 181] on p "Upholstery" at bounding box center [191, 180] width 51 height 12
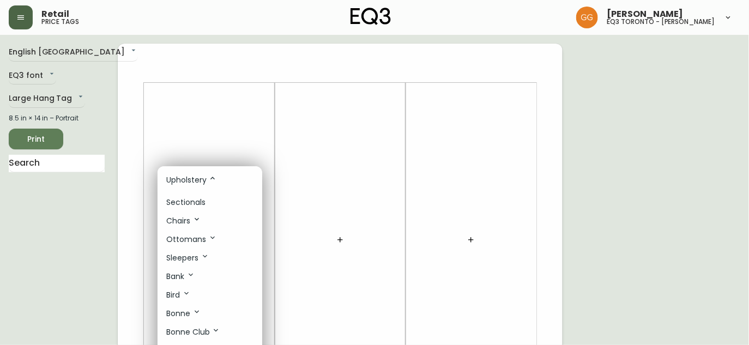
click at [198, 152] on div at bounding box center [374, 172] width 749 height 345
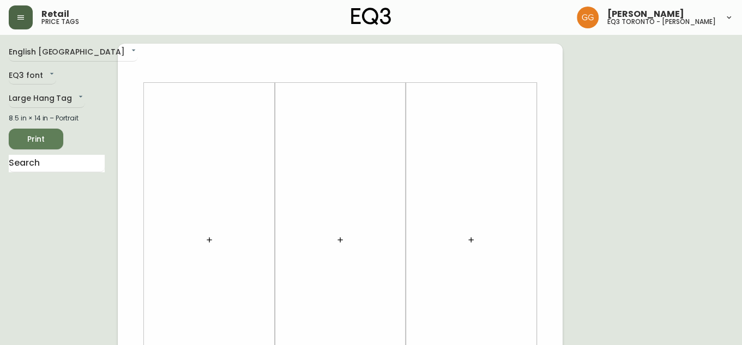
click at [203, 229] on div at bounding box center [209, 239] width 118 height 303
click at [212, 242] on icon "button" at bounding box center [209, 239] width 9 height 9
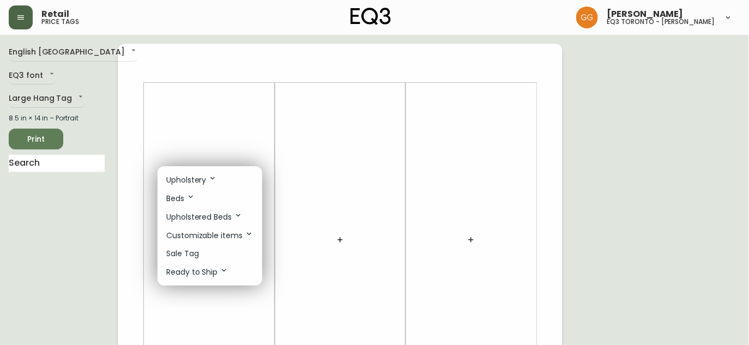
click at [202, 255] on li "Sale Tag" at bounding box center [209, 254] width 105 height 18
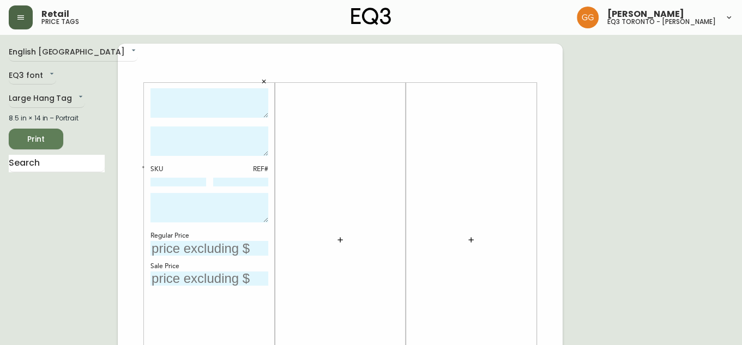
click at [183, 99] on textarea at bounding box center [209, 103] width 118 height 30
type textarea "CELLO ARMLESS SWIVEL CHAIR"
click at [347, 240] on button "button" at bounding box center [340, 240] width 22 height 22
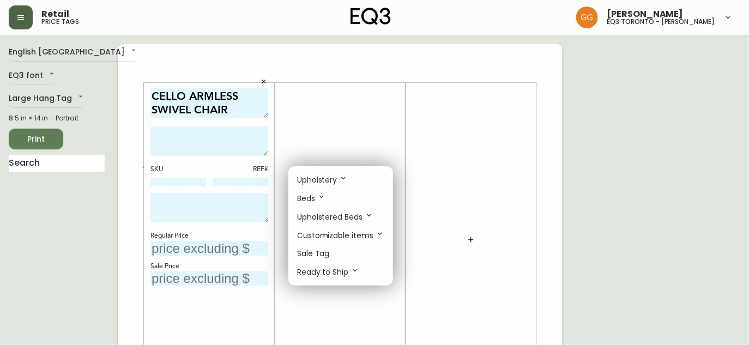
click at [338, 111] on div at bounding box center [374, 172] width 749 height 345
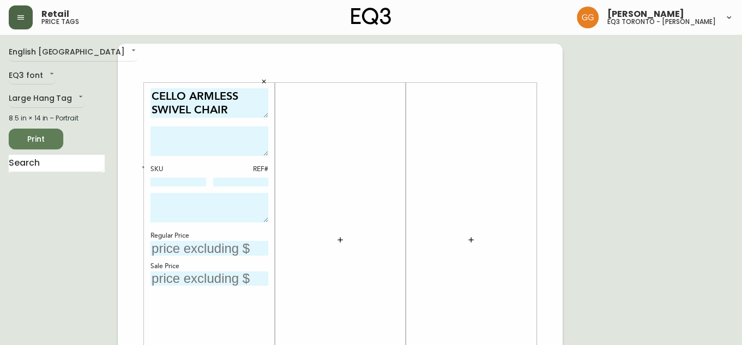
click at [340, 240] on icon "button" at bounding box center [339, 239] width 5 height 5
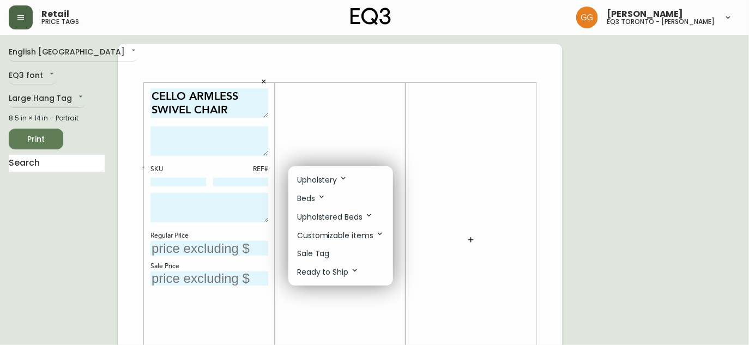
click at [321, 258] on p "Sale Tag" at bounding box center [313, 253] width 33 height 11
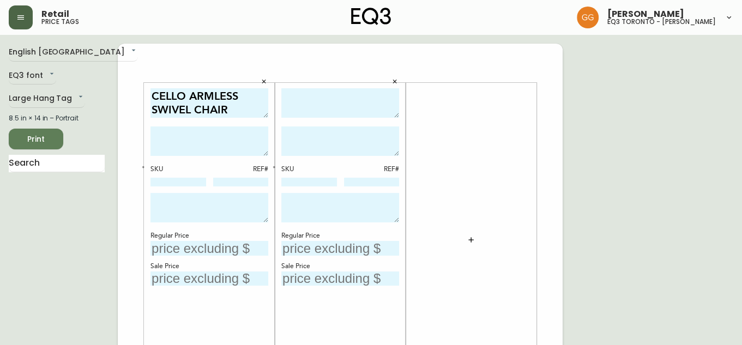
click at [336, 110] on textarea at bounding box center [340, 103] width 118 height 30
type textarea "ACEL CHAIR"
click at [301, 136] on textarea at bounding box center [340, 140] width 118 height 29
type textarea "L"
click at [315, 96] on textarea "ACEL CHAIR" at bounding box center [340, 103] width 118 height 30
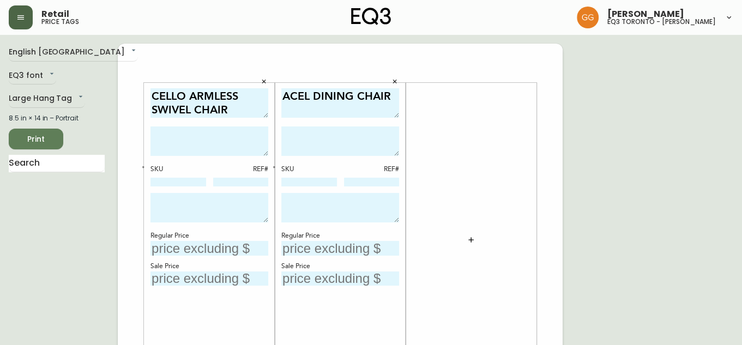
type textarea "ACEL DINING CHAIR"
click at [353, 144] on textarea at bounding box center [340, 140] width 118 height 29
type textarea "LIGHT GREY"
click at [478, 238] on button "button" at bounding box center [471, 240] width 22 height 22
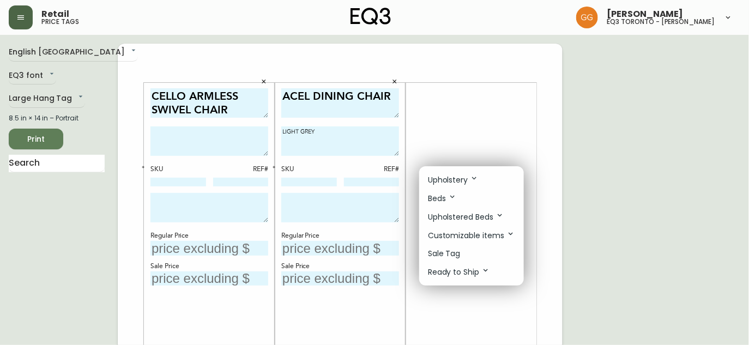
click at [470, 131] on div at bounding box center [374, 172] width 749 height 345
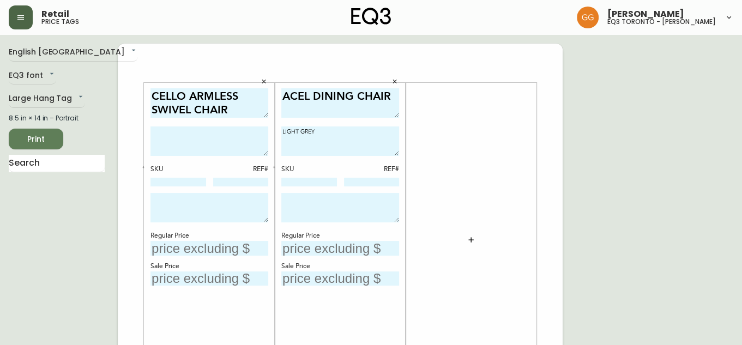
click at [478, 243] on button "button" at bounding box center [471, 240] width 22 height 22
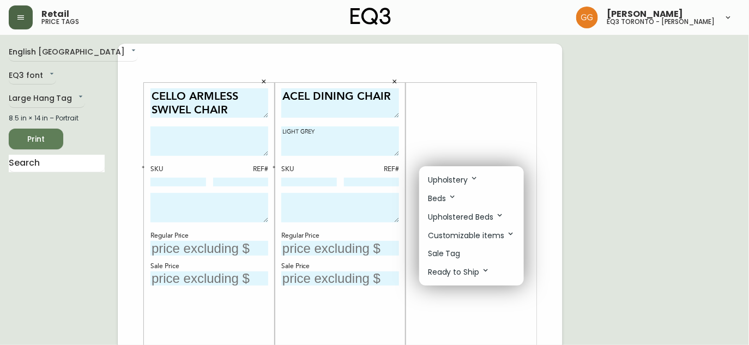
click at [466, 146] on div at bounding box center [374, 172] width 749 height 345
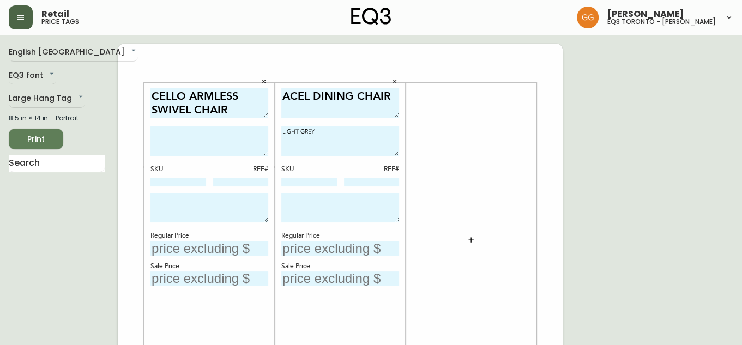
click at [466, 238] on icon "button" at bounding box center [470, 239] width 9 height 9
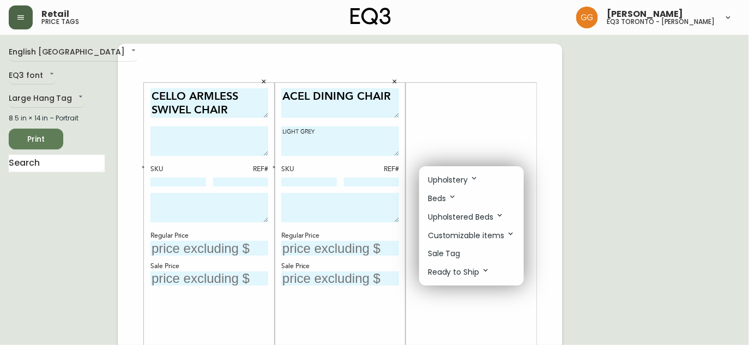
click at [457, 260] on li "Sale Tag" at bounding box center [471, 254] width 105 height 18
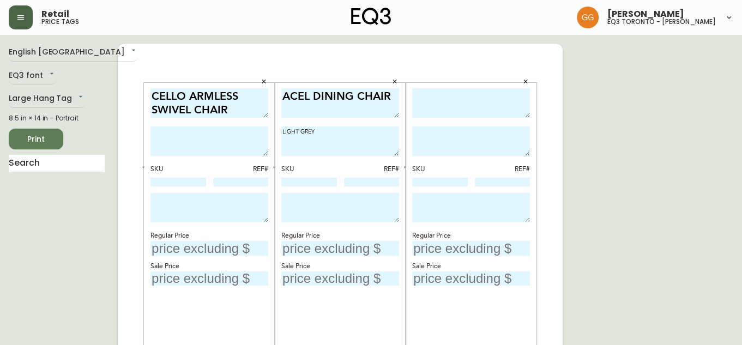
click at [453, 112] on textarea at bounding box center [471, 103] width 118 height 30
type textarea "MINIMAL DINING CHAIR"
click at [454, 140] on textarea at bounding box center [471, 140] width 118 height 29
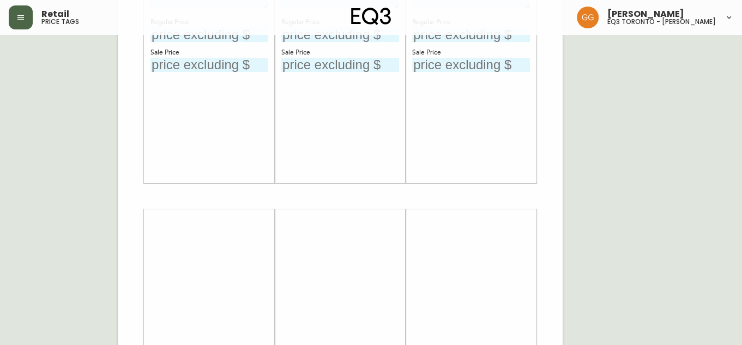
scroll to position [297, 0]
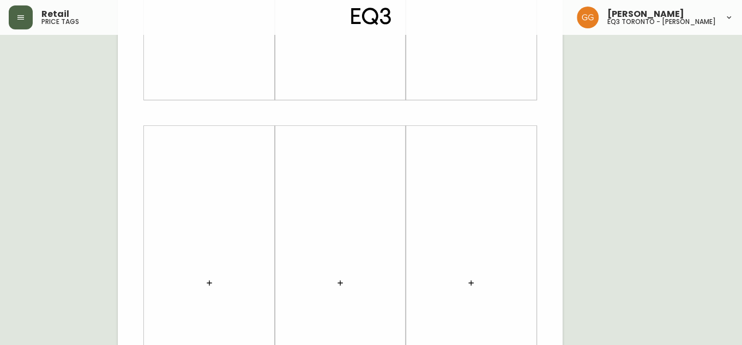
type textarea "BLACK PU LEATHER"
click at [208, 285] on icon "button" at bounding box center [209, 282] width 9 height 9
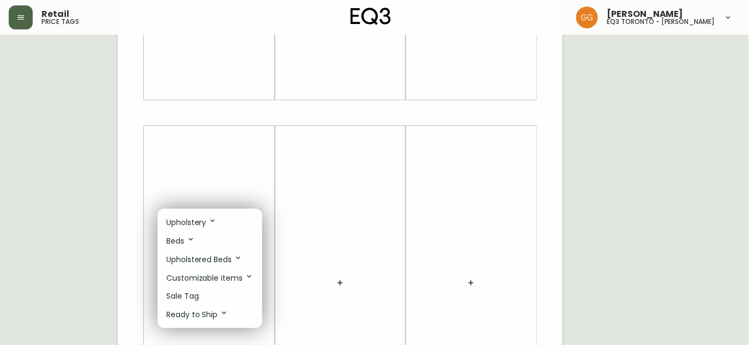
click at [213, 294] on li "Sale Tag" at bounding box center [209, 296] width 105 height 18
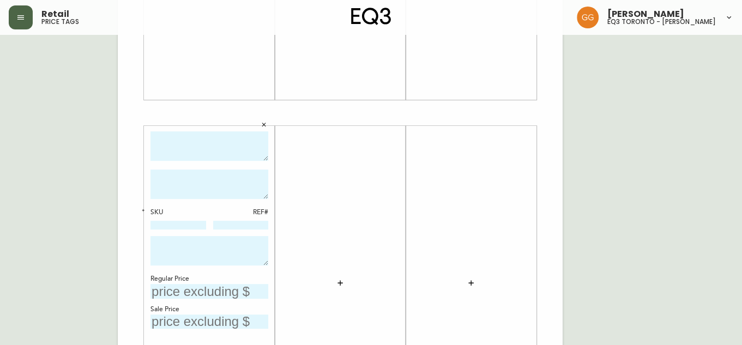
click at [353, 276] on div at bounding box center [340, 282] width 118 height 303
click at [338, 284] on icon "button" at bounding box center [340, 282] width 9 height 9
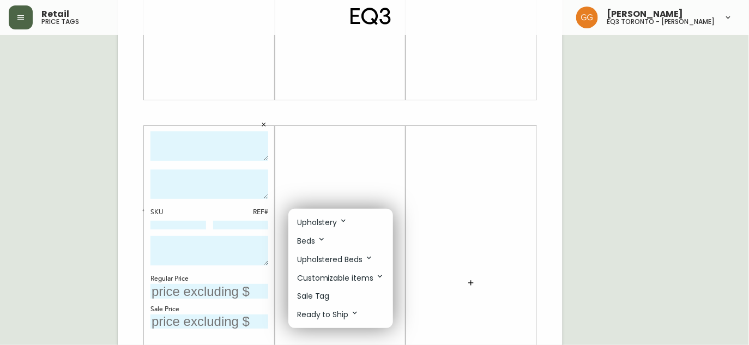
click at [333, 299] on li "Sale Tag" at bounding box center [340, 296] width 105 height 18
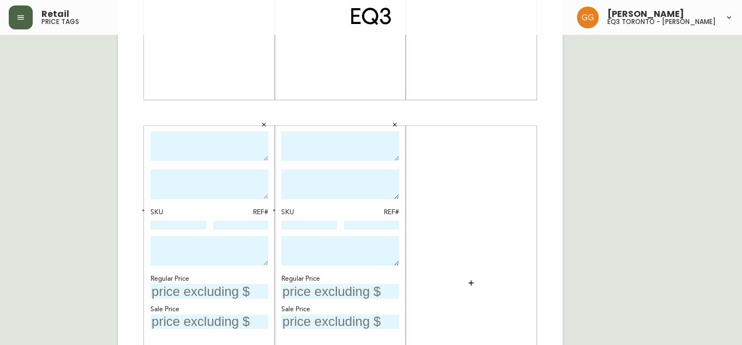
click at [476, 286] on button "button" at bounding box center [471, 283] width 22 height 22
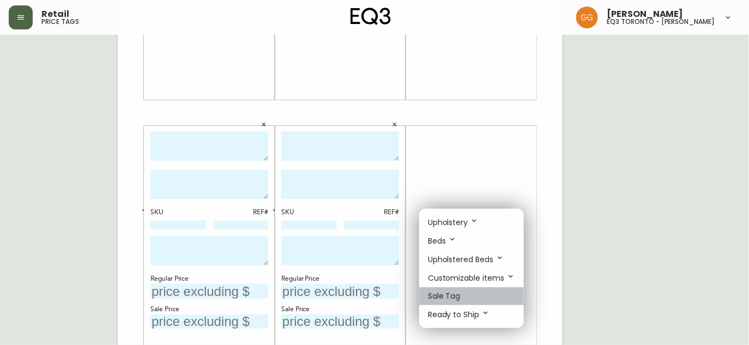
click at [451, 300] on p "Sale Tag" at bounding box center [444, 295] width 33 height 11
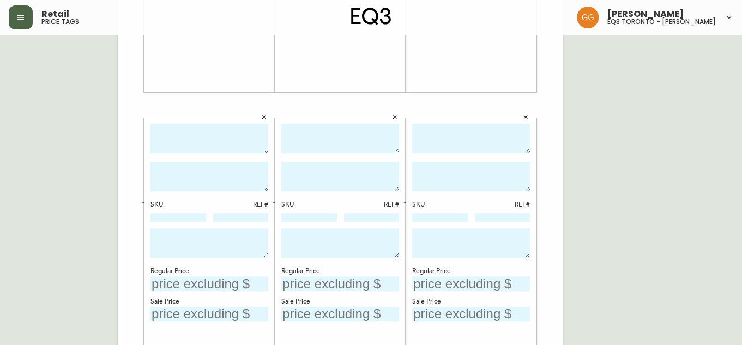
scroll to position [347, 0]
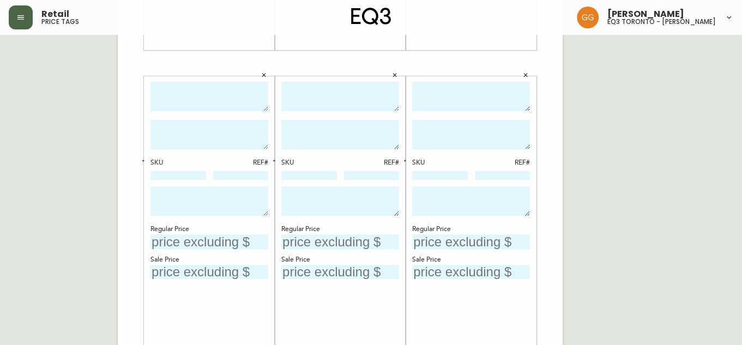
click at [197, 102] on textarea at bounding box center [209, 97] width 118 height 30
type textarea "[PERSON_NAME] CHAIR"
click at [202, 133] on textarea at bounding box center [209, 134] width 118 height 29
type textarea "WALNUT"
click at [347, 110] on textarea at bounding box center [340, 97] width 118 height 30
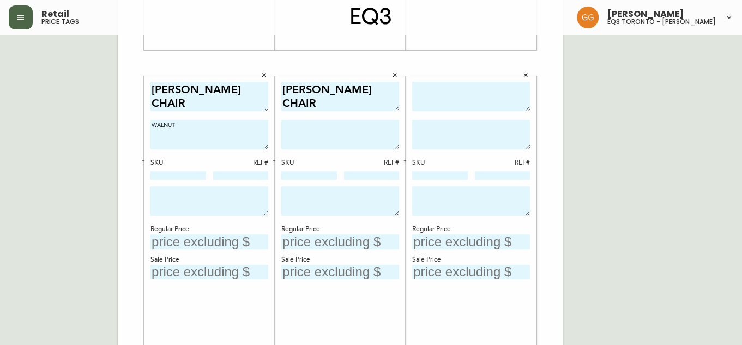
type textarea "[PERSON_NAME] CHAIR"
click at [341, 129] on textarea at bounding box center [340, 134] width 118 height 29
type textarea "OAK"
click at [565, 172] on div "English Canada en_CA EQ3 font EQ3 Large Hang Tag large 8.5 in × 14 in – Portrai…" at bounding box center [371, 63] width 724 height 732
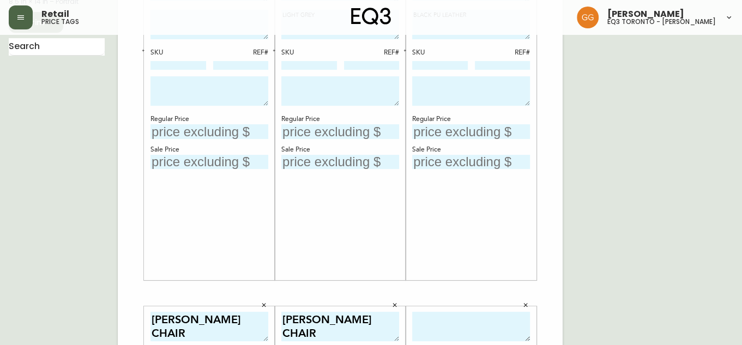
scroll to position [99, 0]
